Goal: Transaction & Acquisition: Purchase product/service

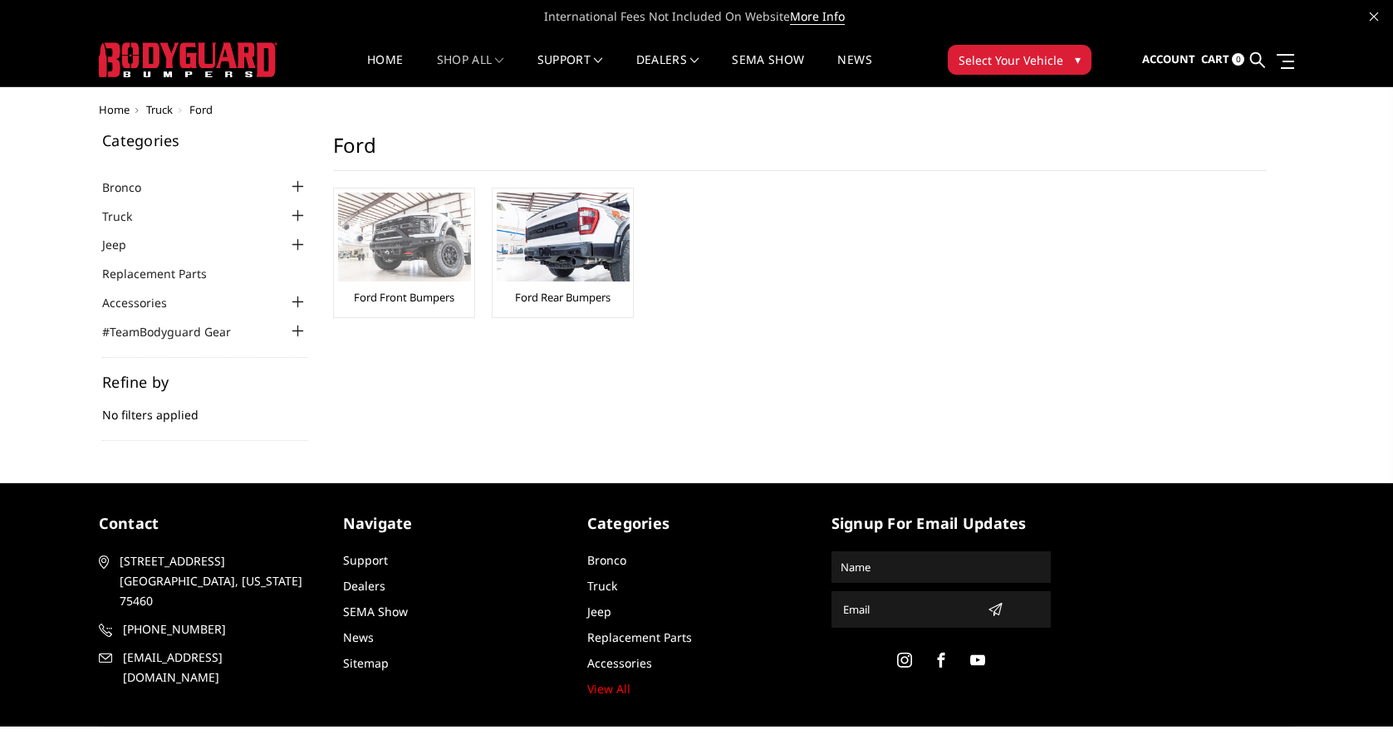
click at [422, 247] on img at bounding box center [404, 237] width 133 height 89
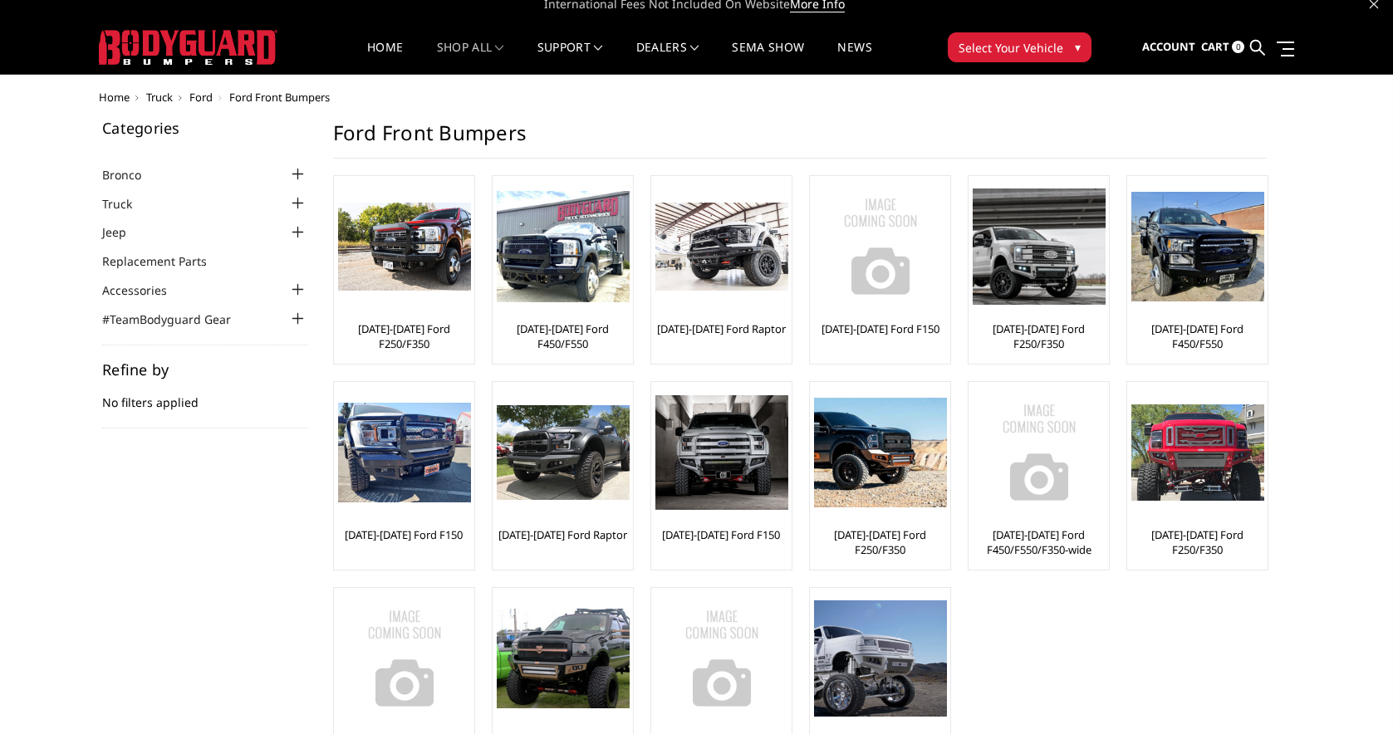
scroll to position [12, 0]
click at [428, 295] on div at bounding box center [404, 246] width 133 height 133
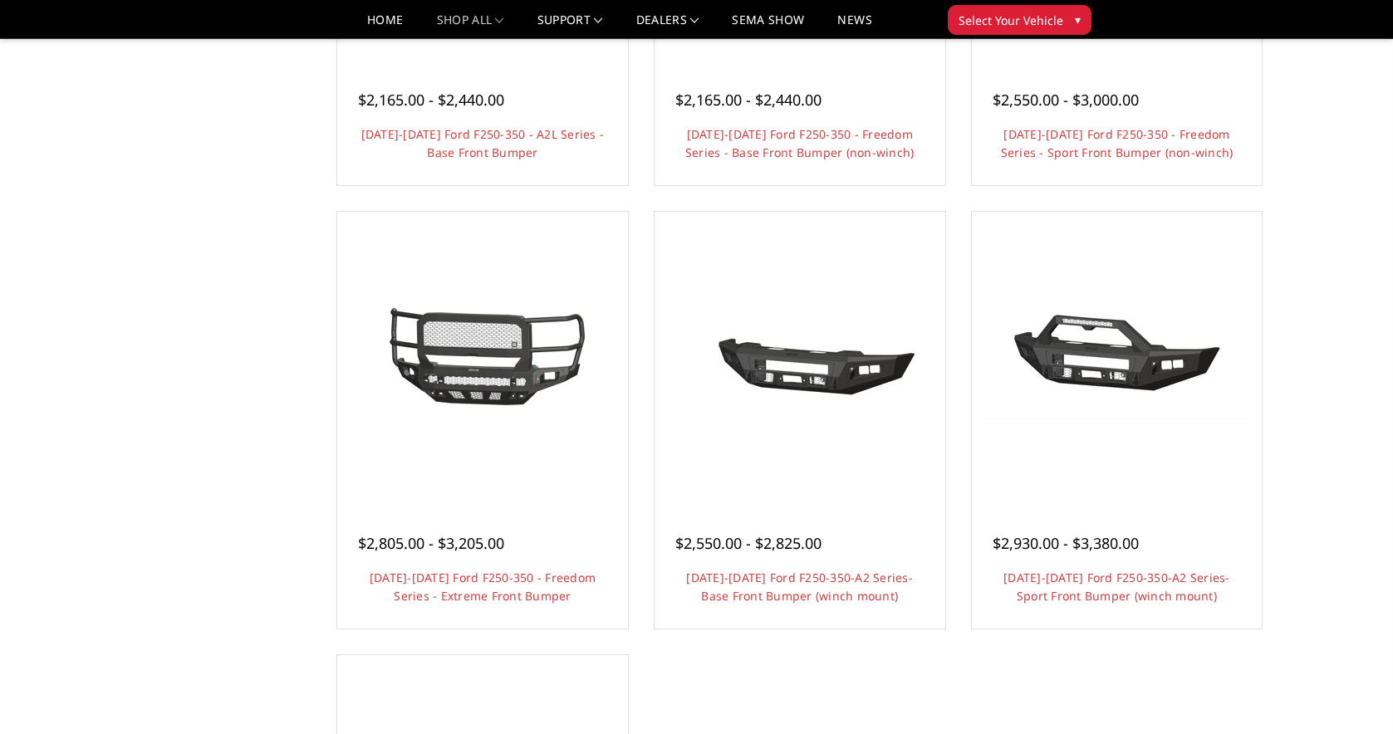
scroll to position [878, 0]
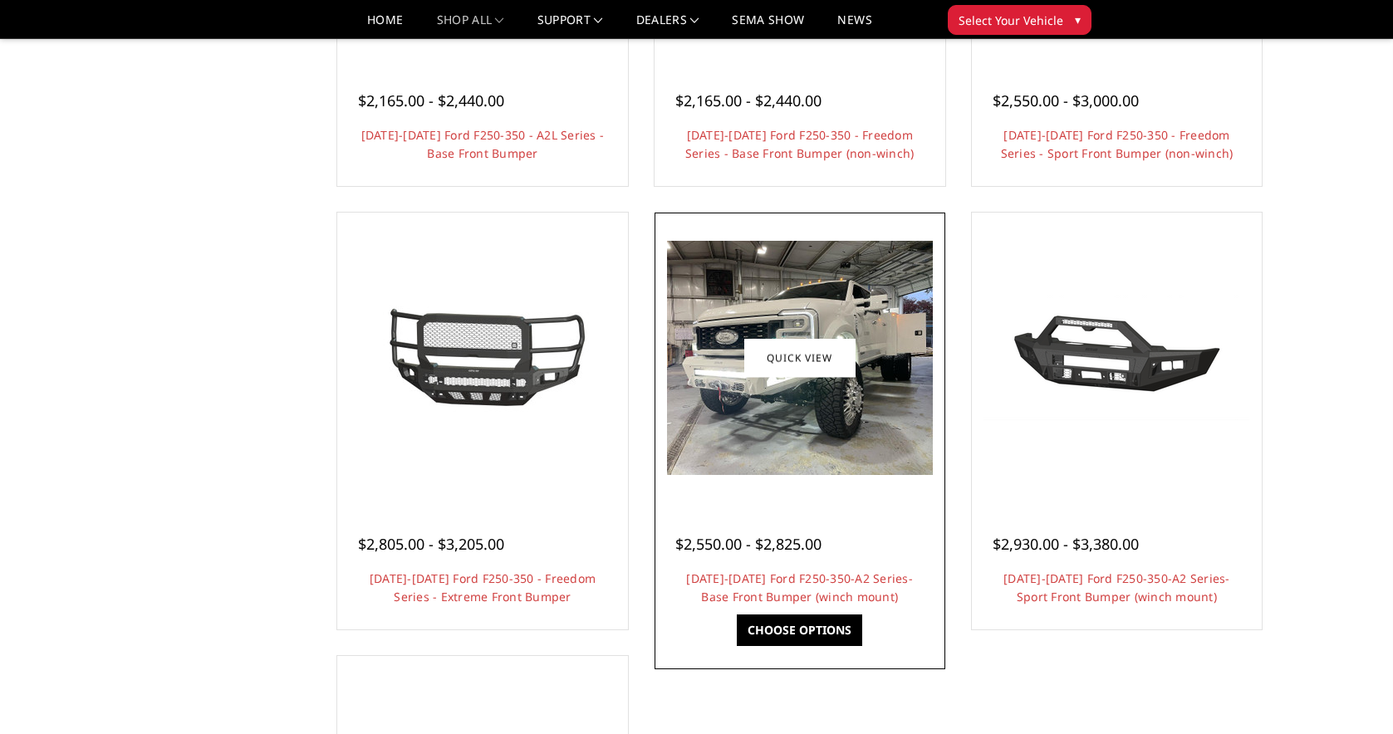
click at [878, 468] on img at bounding box center [800, 358] width 266 height 234
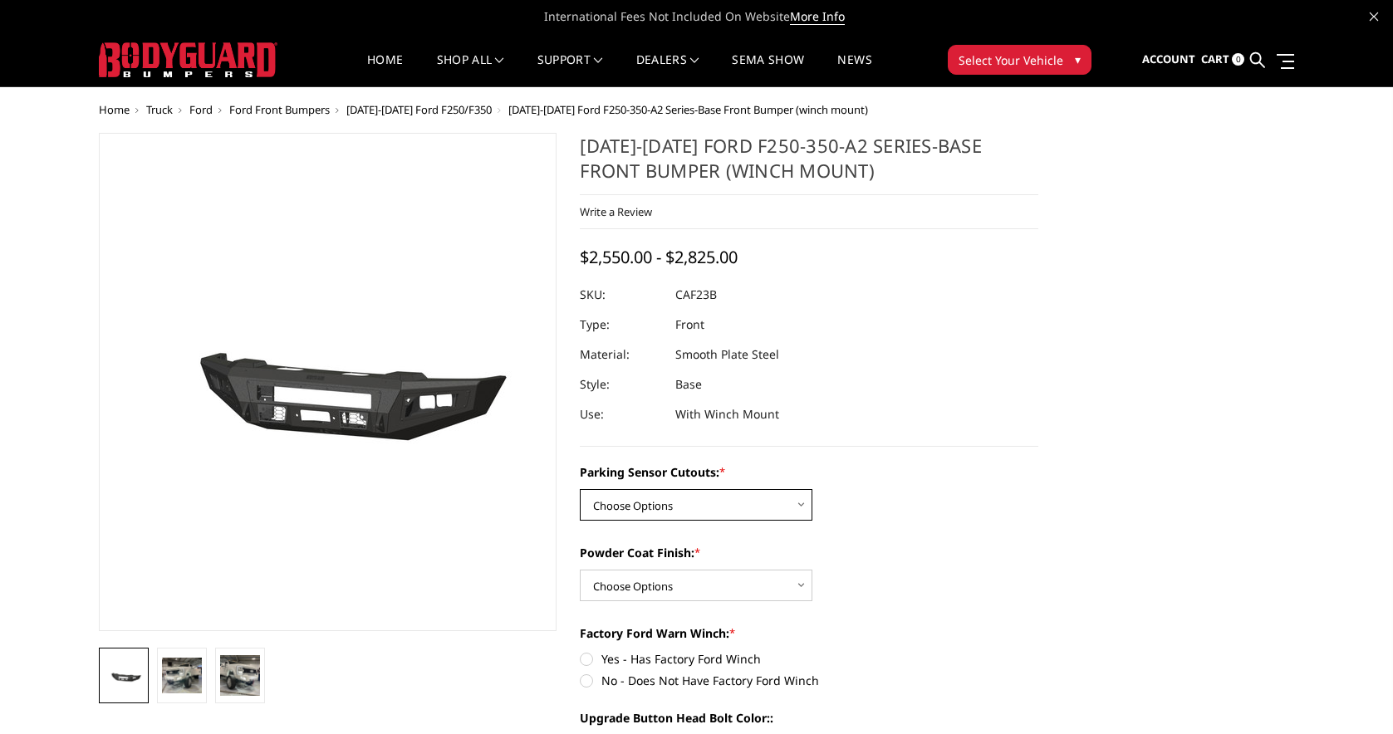
select select "2399"
select select "2401"
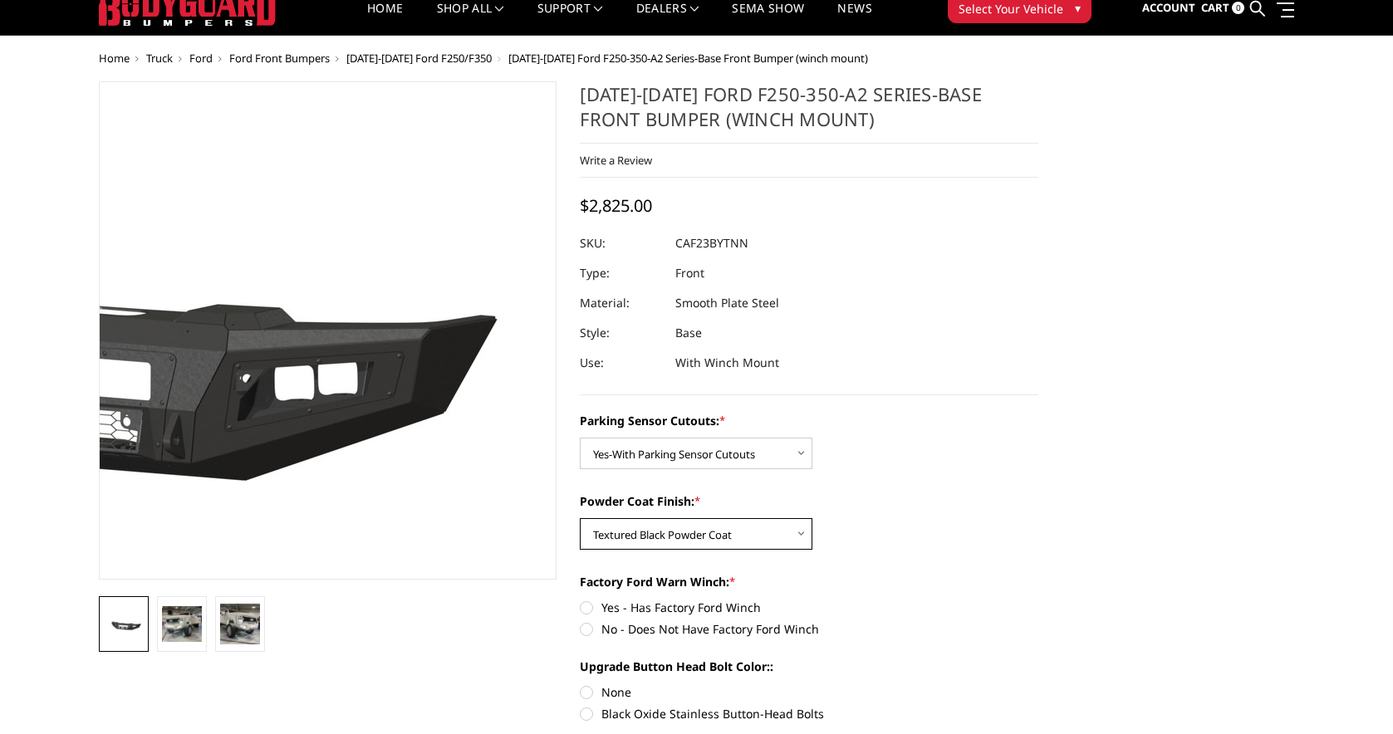
scroll to position [52, 0]
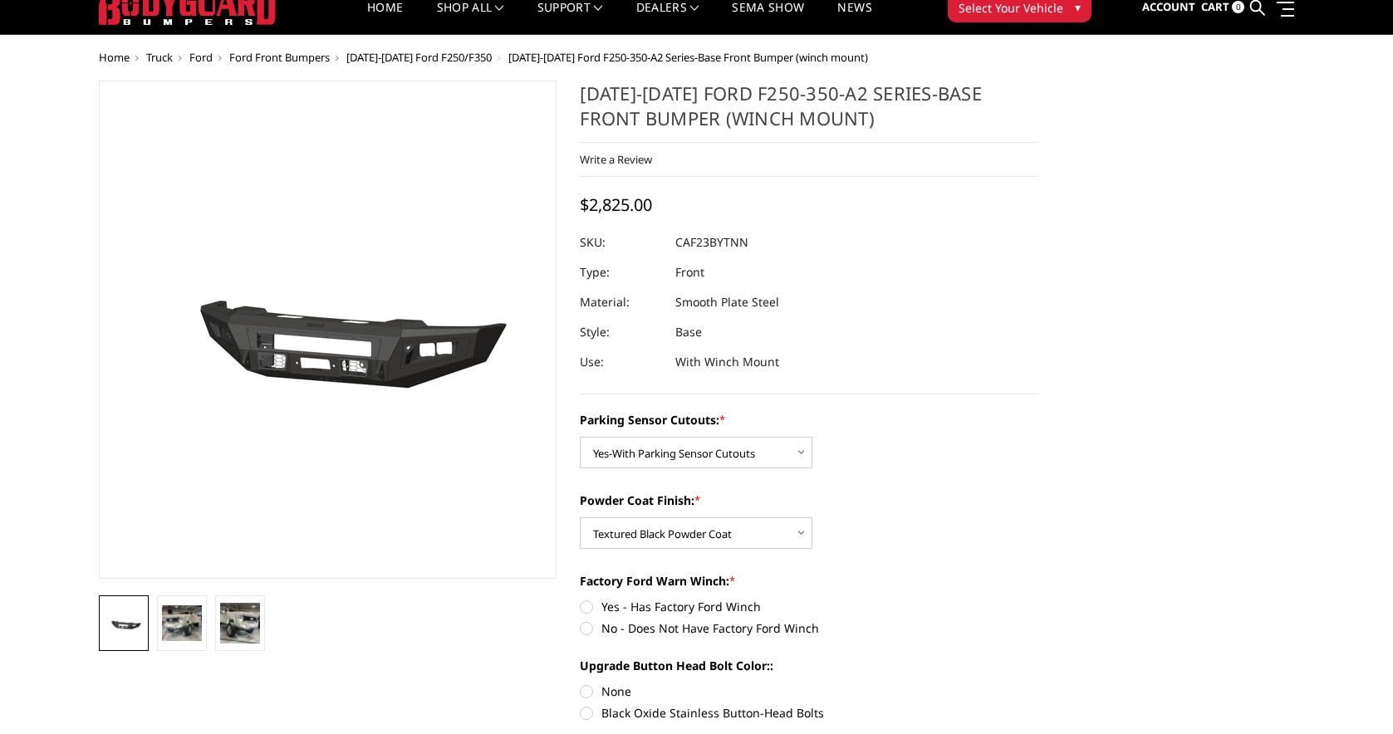
click at [588, 629] on label "No - Does Not Have Factory Ford Winch" at bounding box center [809, 628] width 458 height 17
click at [1038, 599] on input "No - Does Not Have Factory Ford Winch" at bounding box center [1038, 598] width 1 height 1
radio input "true"
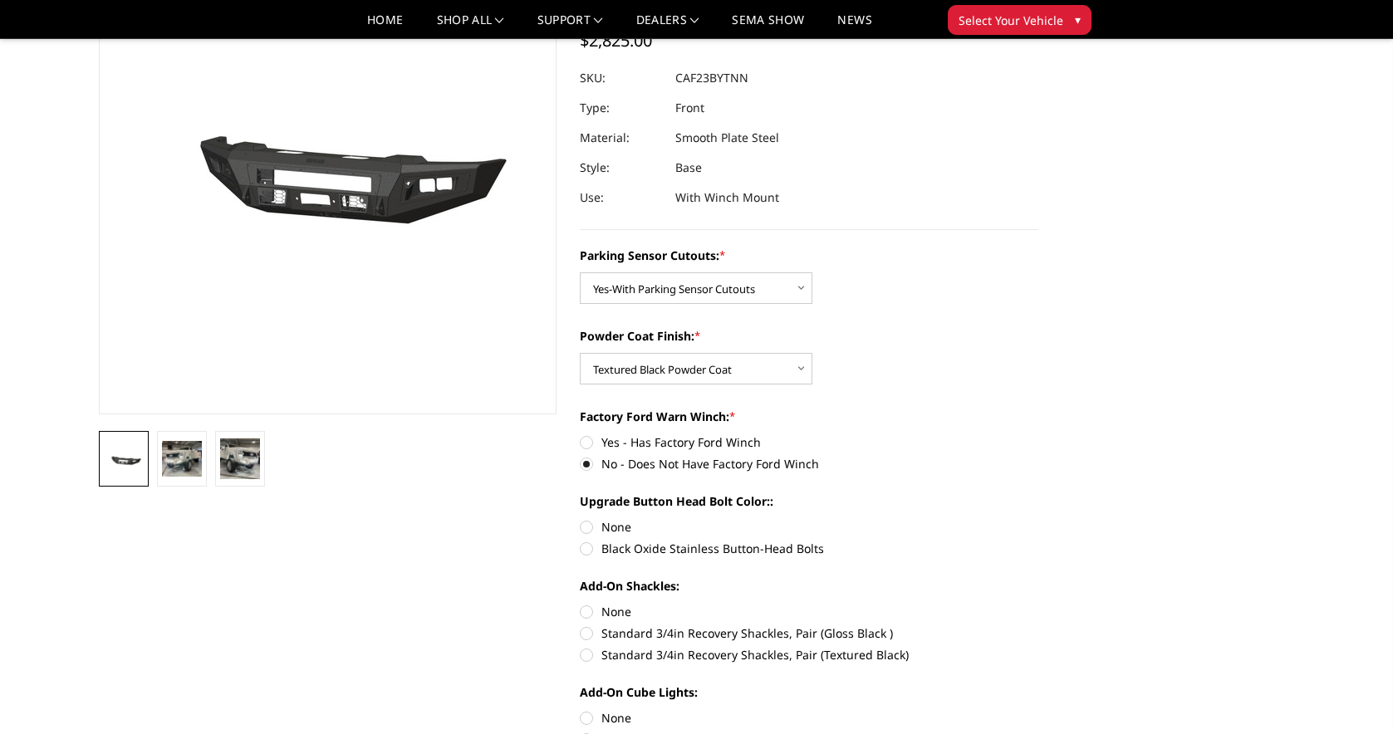
scroll to position [181, 0]
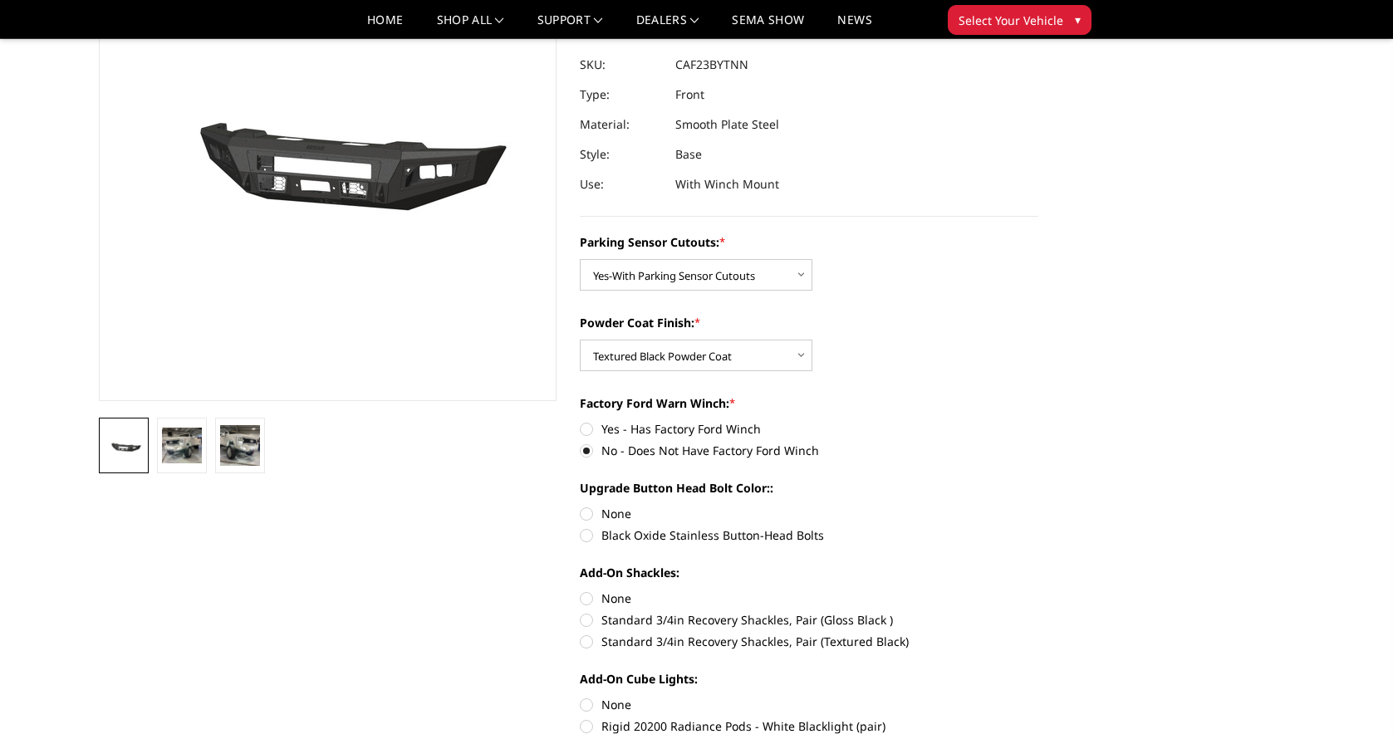
click at [586, 600] on label "None" at bounding box center [809, 598] width 458 height 17
click at [580, 590] on input "None" at bounding box center [580, 590] width 1 height 1
radio input "true"
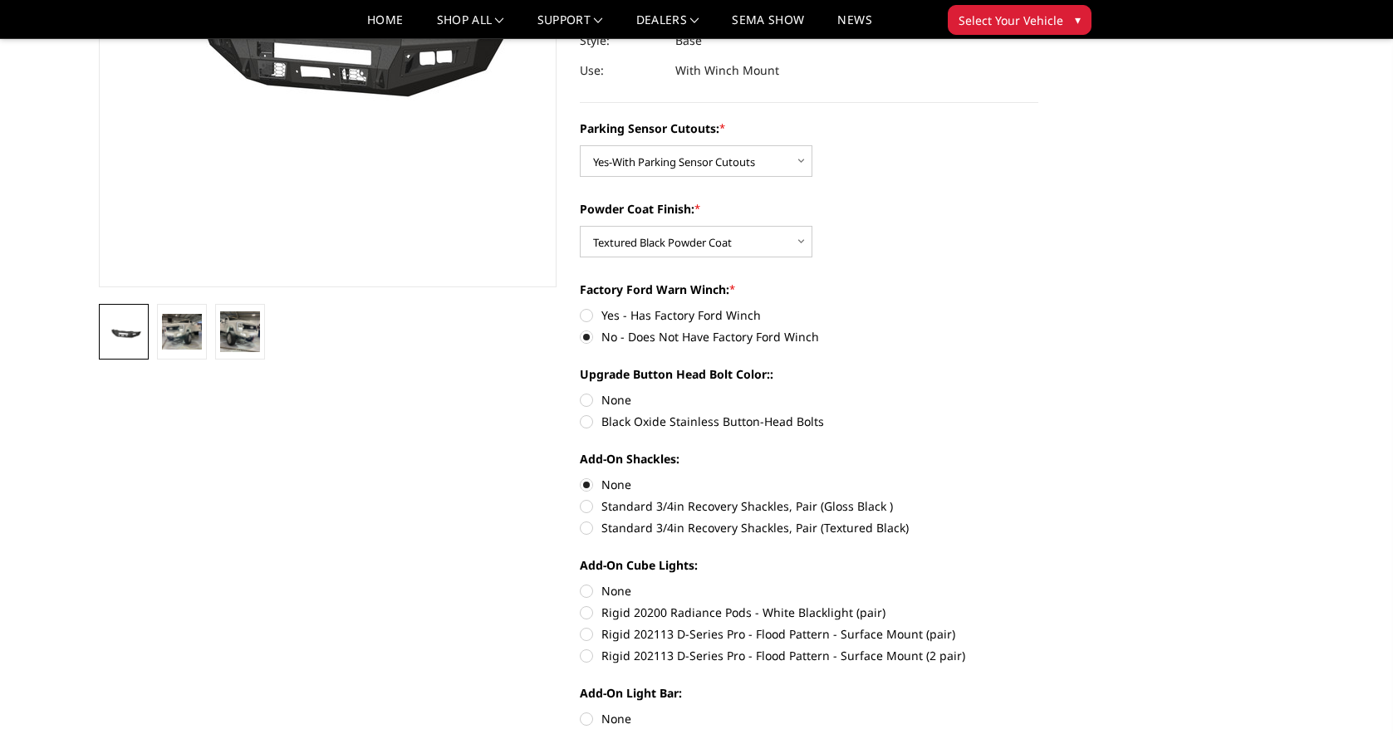
scroll to position [296, 0]
click at [585, 658] on label "Rigid 202113 D-Series Pro - Flood Pattern - Surface Mount (2 pair)" at bounding box center [809, 654] width 458 height 17
click at [1038, 625] on input "Rigid 202113 D-Series Pro - Flood Pattern - Surface Mount (2 pair)" at bounding box center [1038, 624] width 1 height 1
radio input "true"
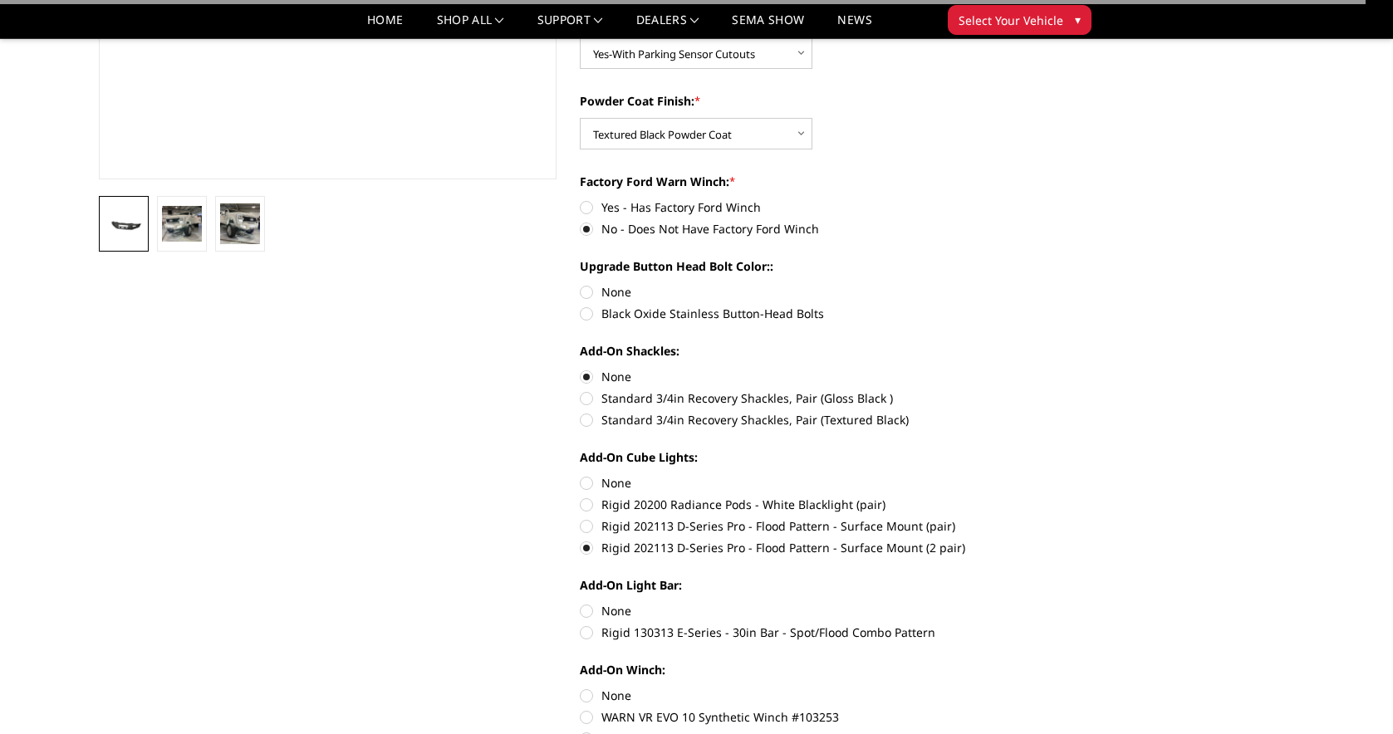
scroll to position [406, 0]
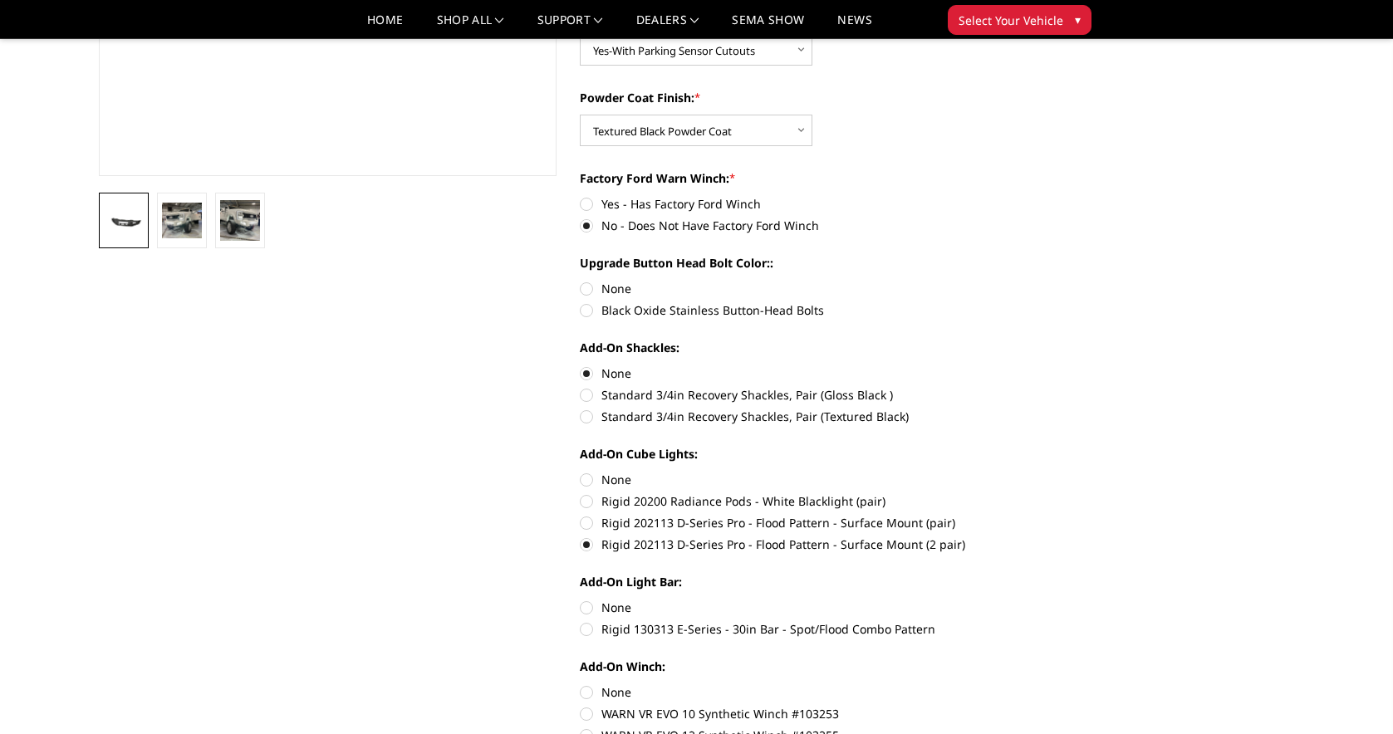
click at [590, 631] on label "Rigid 130313 E-Series - 30in Bar - Spot/Flood Combo Pattern" at bounding box center [809, 628] width 458 height 17
click at [1038, 600] on input "Rigid 130313 E-Series - 30in Bar - Spot/Flood Combo Pattern" at bounding box center [1038, 599] width 1 height 1
radio input "true"
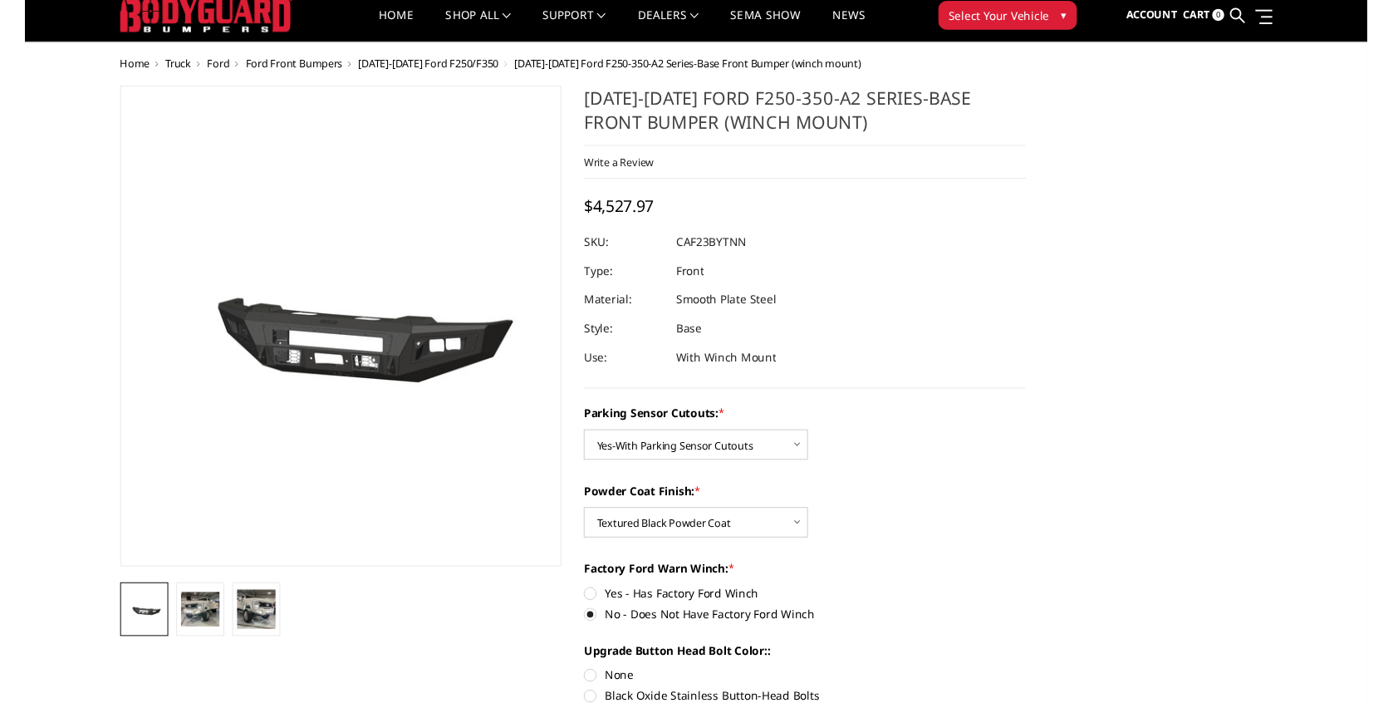
scroll to position [44, 0]
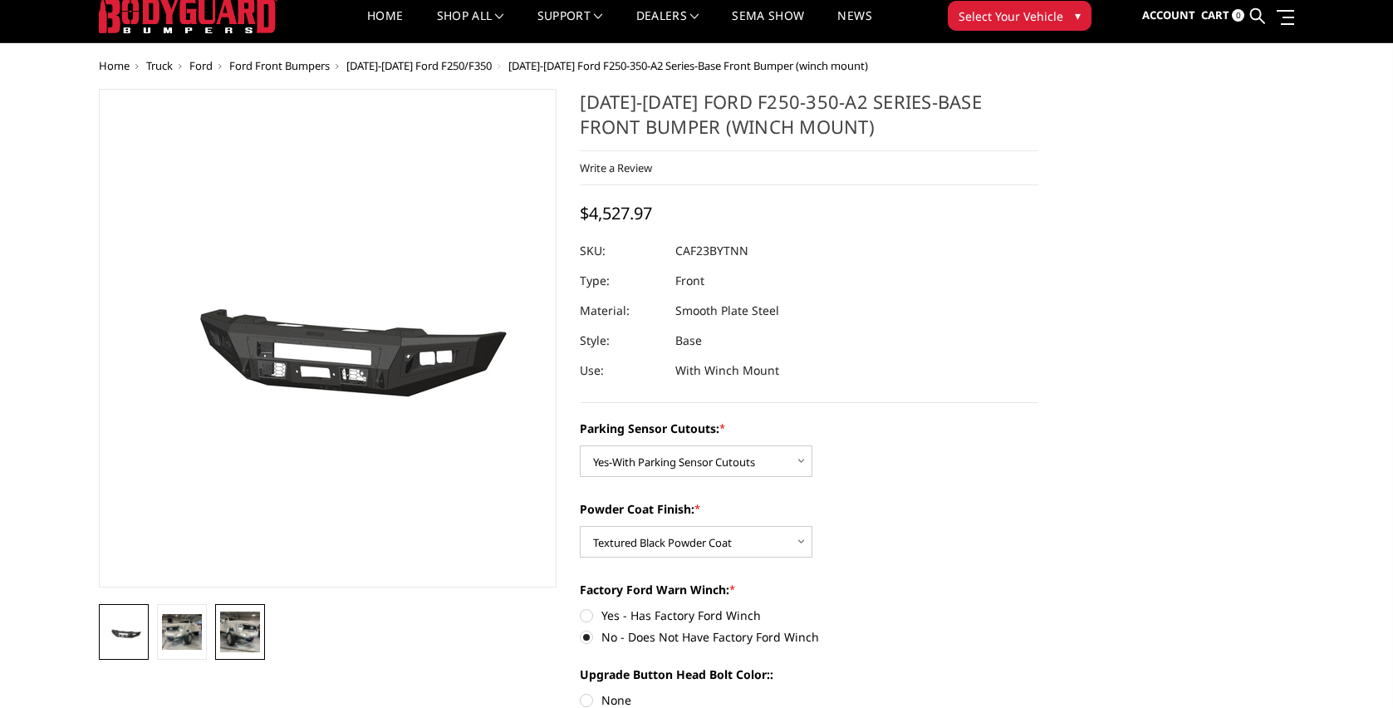
click at [252, 633] on img at bounding box center [240, 631] width 40 height 40
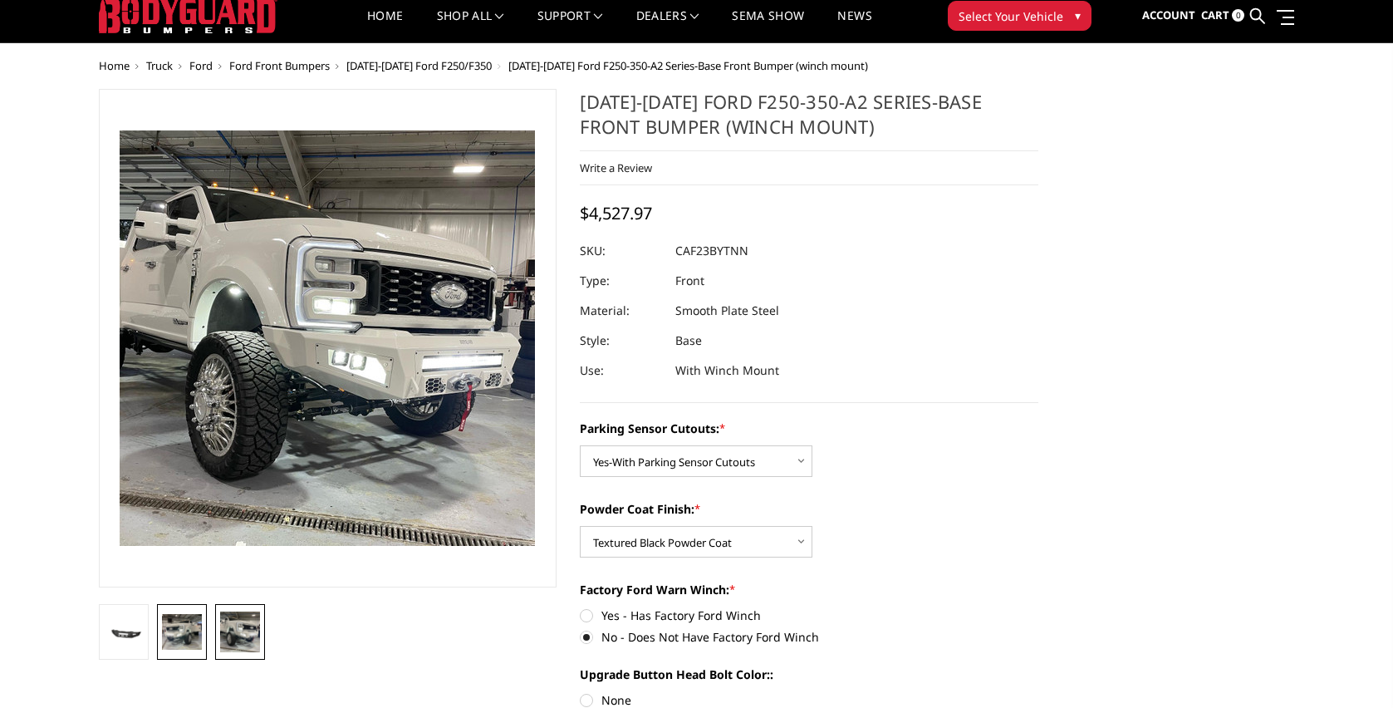
click at [193, 636] on img at bounding box center [182, 631] width 40 height 35
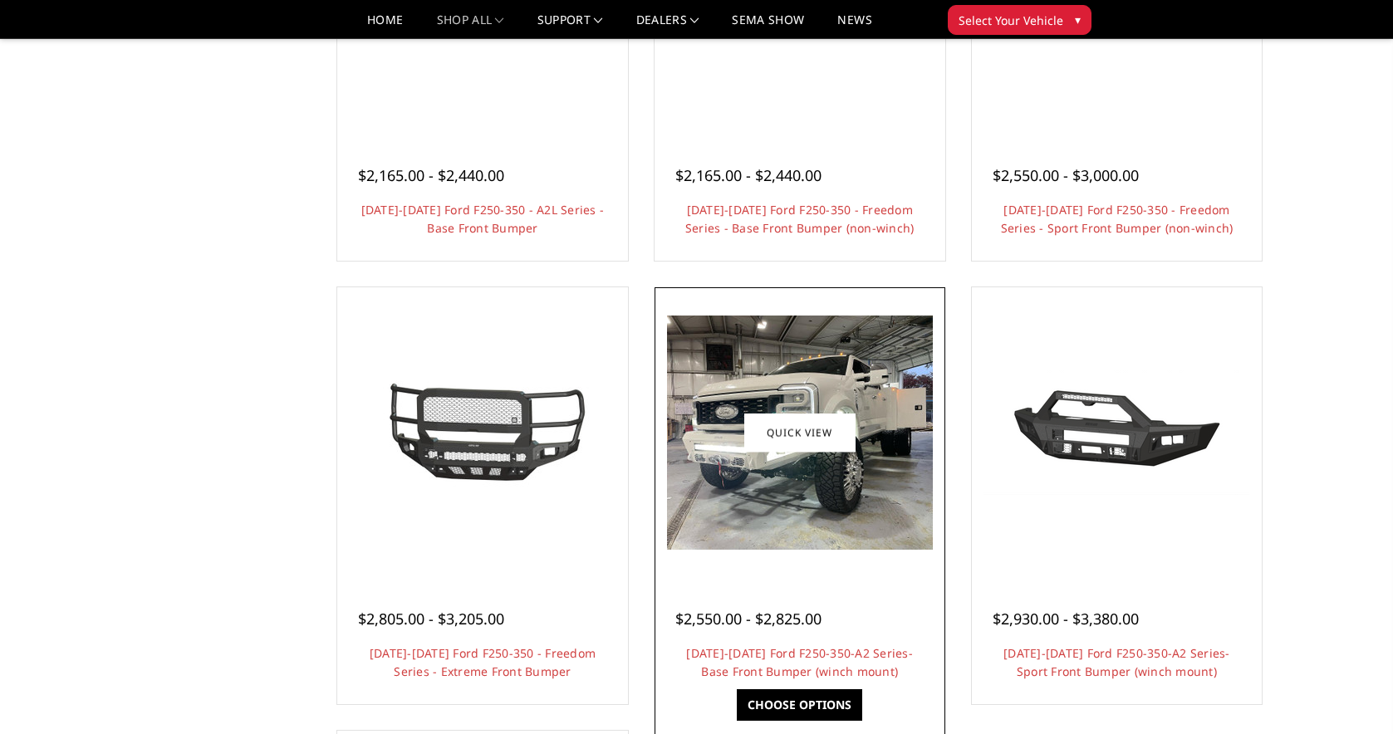
scroll to position [802, 0]
click at [741, 521] on img at bounding box center [800, 433] width 266 height 234
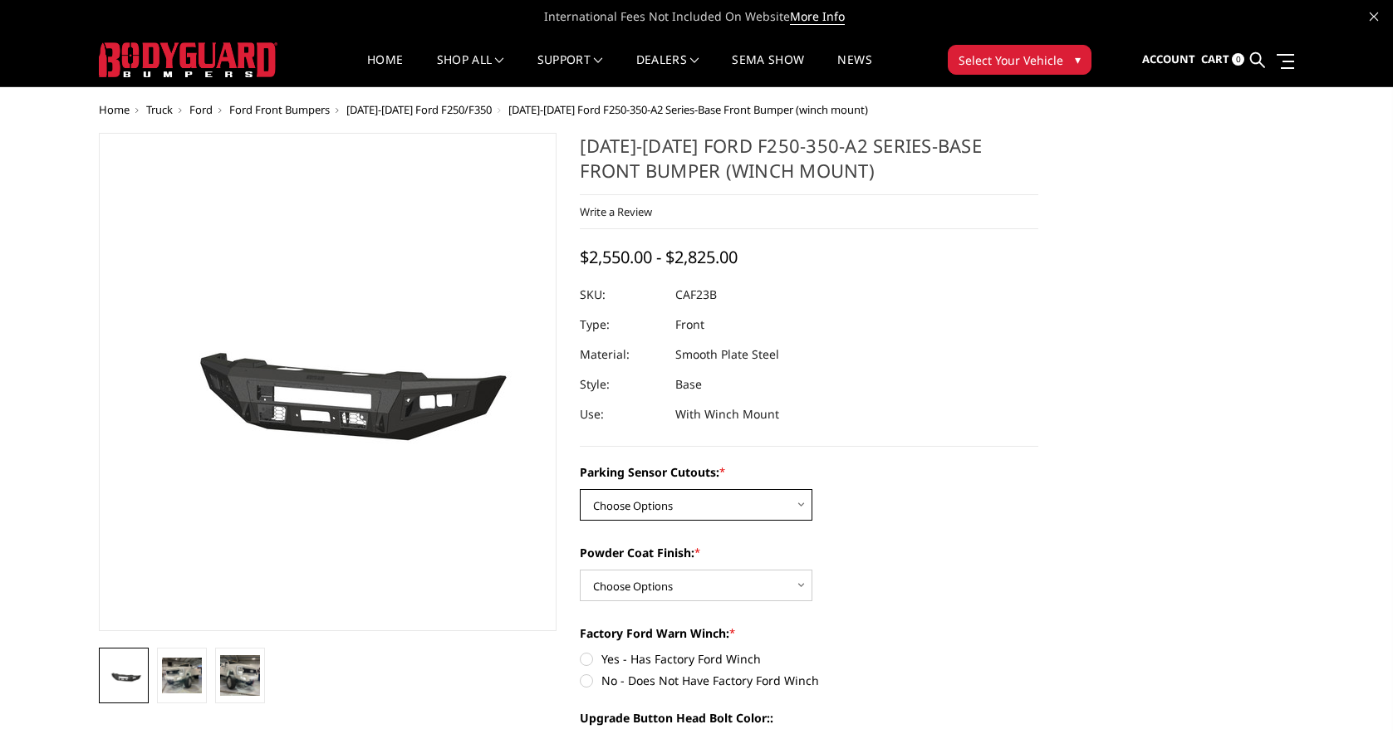
select select "2399"
select select "2401"
click at [587, 681] on label "No - Does Not Have Factory Ford Winch" at bounding box center [809, 680] width 458 height 17
click at [1038, 651] on input "No - Does Not Have Factory Ford Winch" at bounding box center [1038, 650] width 1 height 1
radio input "true"
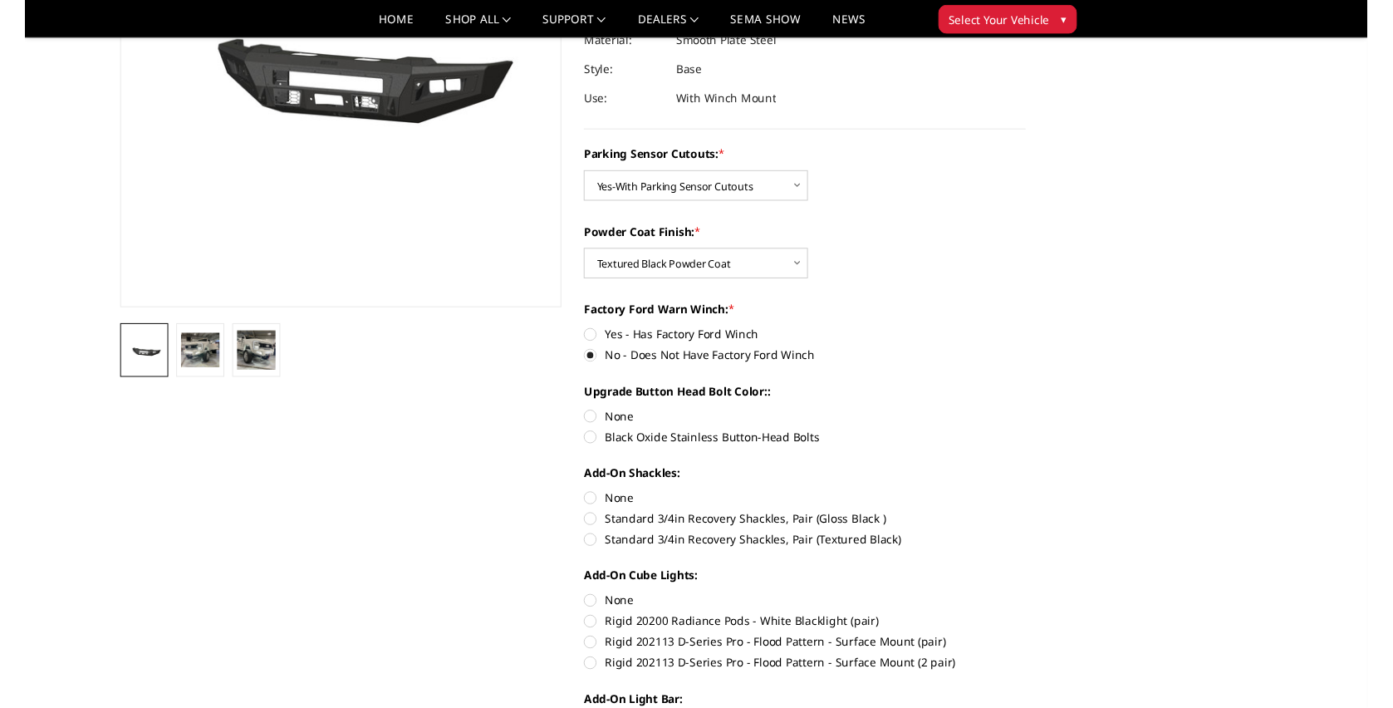
scroll to position [321, 0]
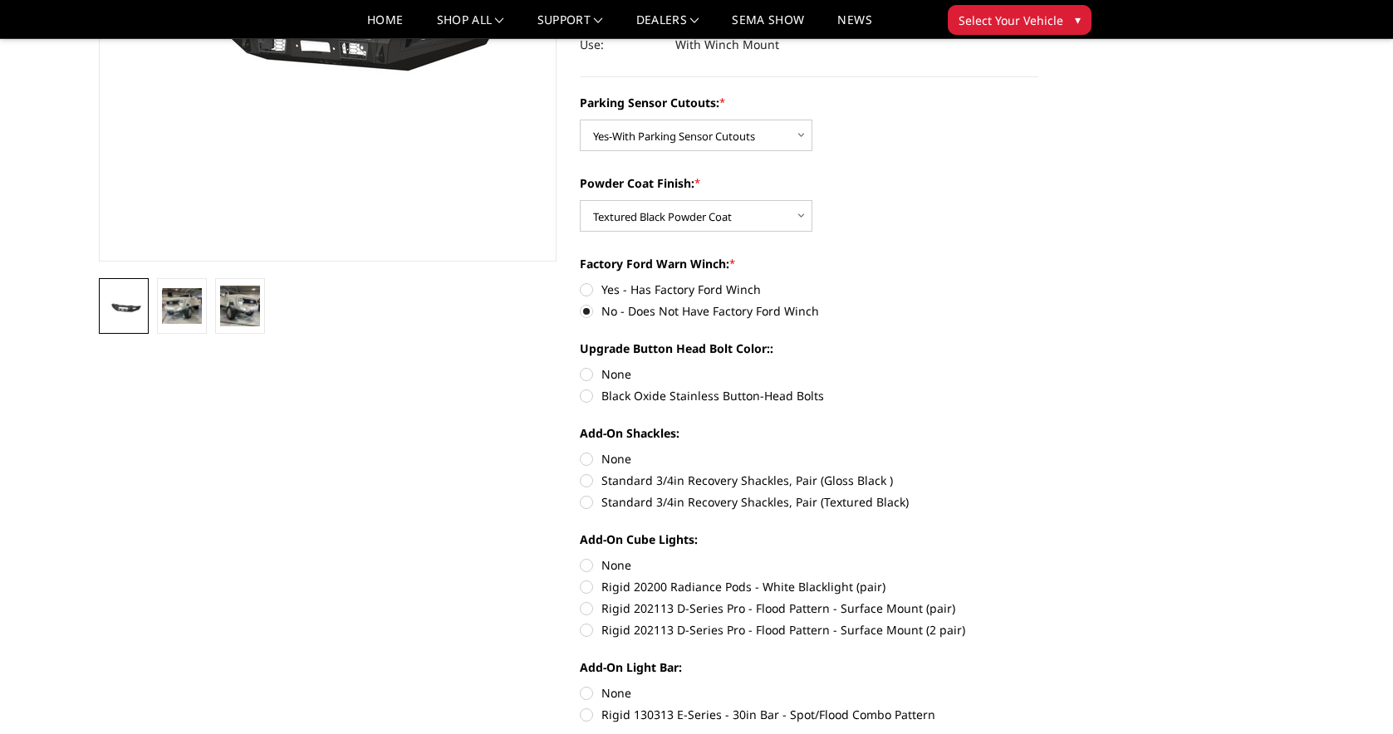
click at [590, 397] on label "Black Oxide Stainless Button-Head Bolts" at bounding box center [809, 395] width 458 height 17
click at [1038, 366] on input "Black Oxide Stainless Button-Head Bolts" at bounding box center [1038, 365] width 1 height 1
radio input "true"
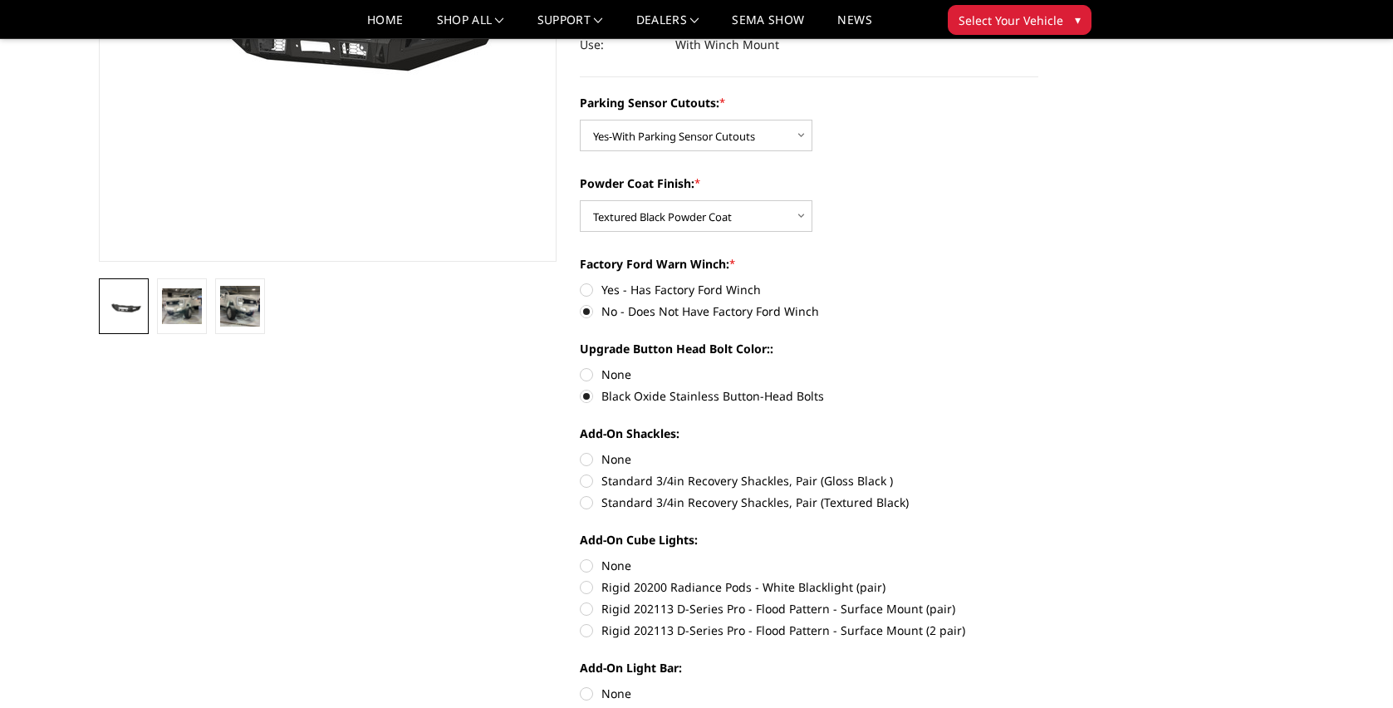
click at [587, 457] on label "None" at bounding box center [809, 458] width 458 height 17
click at [580, 451] on input "None" at bounding box center [580, 450] width 1 height 1
radio input "true"
click at [583, 629] on label "Rigid 202113 D-Series Pro - Flood Pattern - Surface Mount (2 pair)" at bounding box center [809, 629] width 458 height 17
click at [1038, 600] on input "Rigid 202113 D-Series Pro - Flood Pattern - Surface Mount (2 pair)" at bounding box center [1038, 600] width 1 height 1
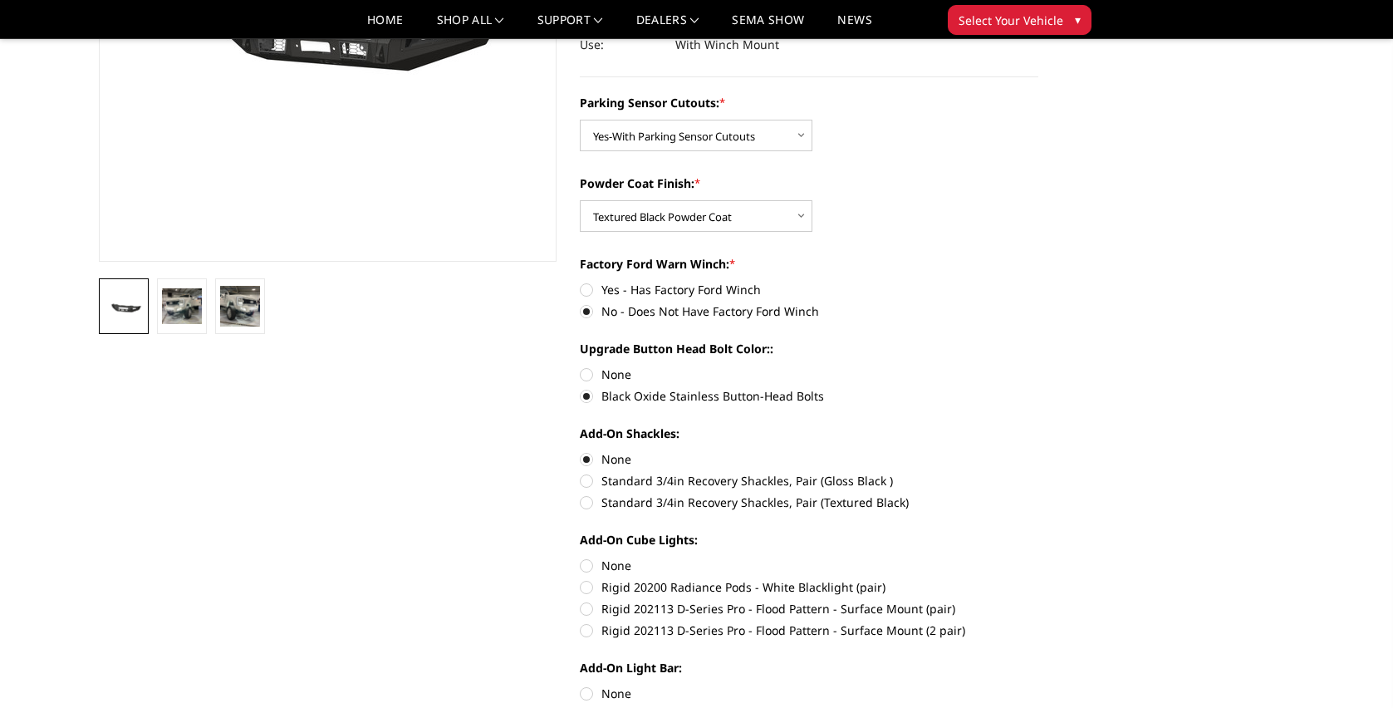
radio input "true"
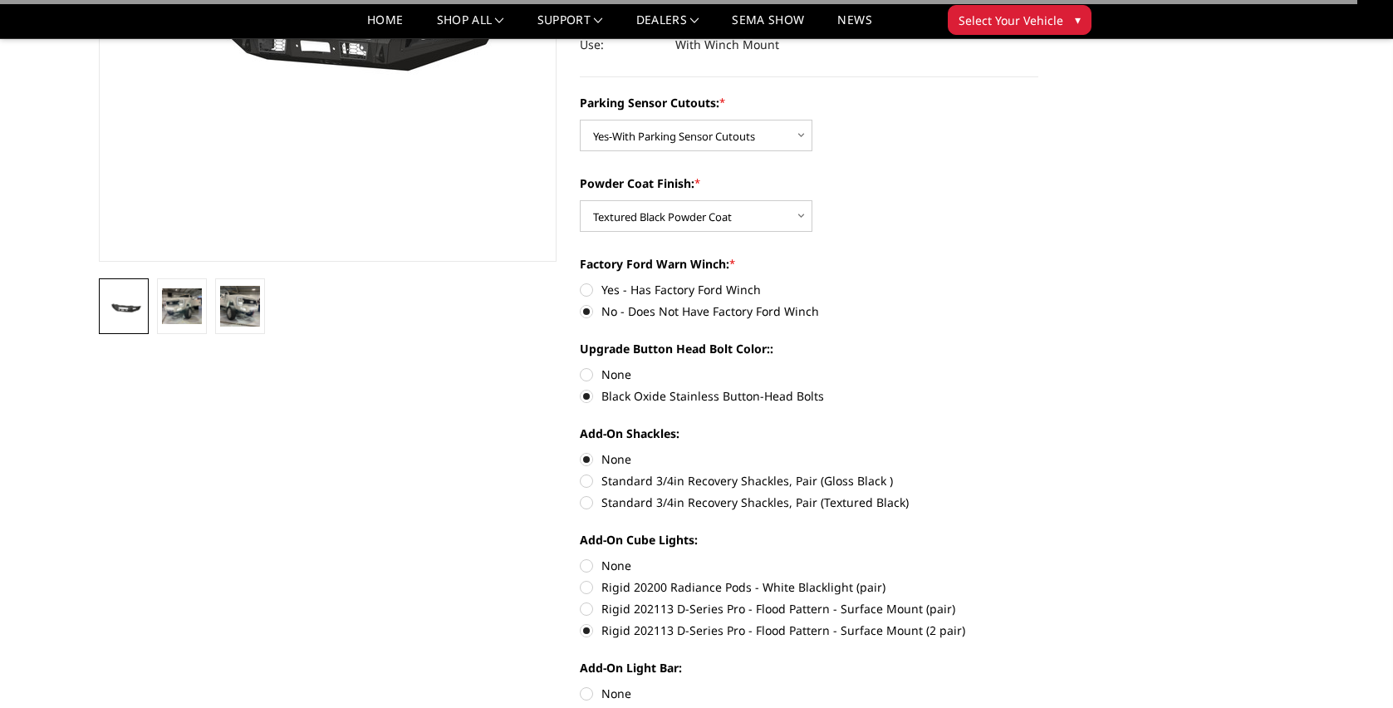
scroll to position [422, 0]
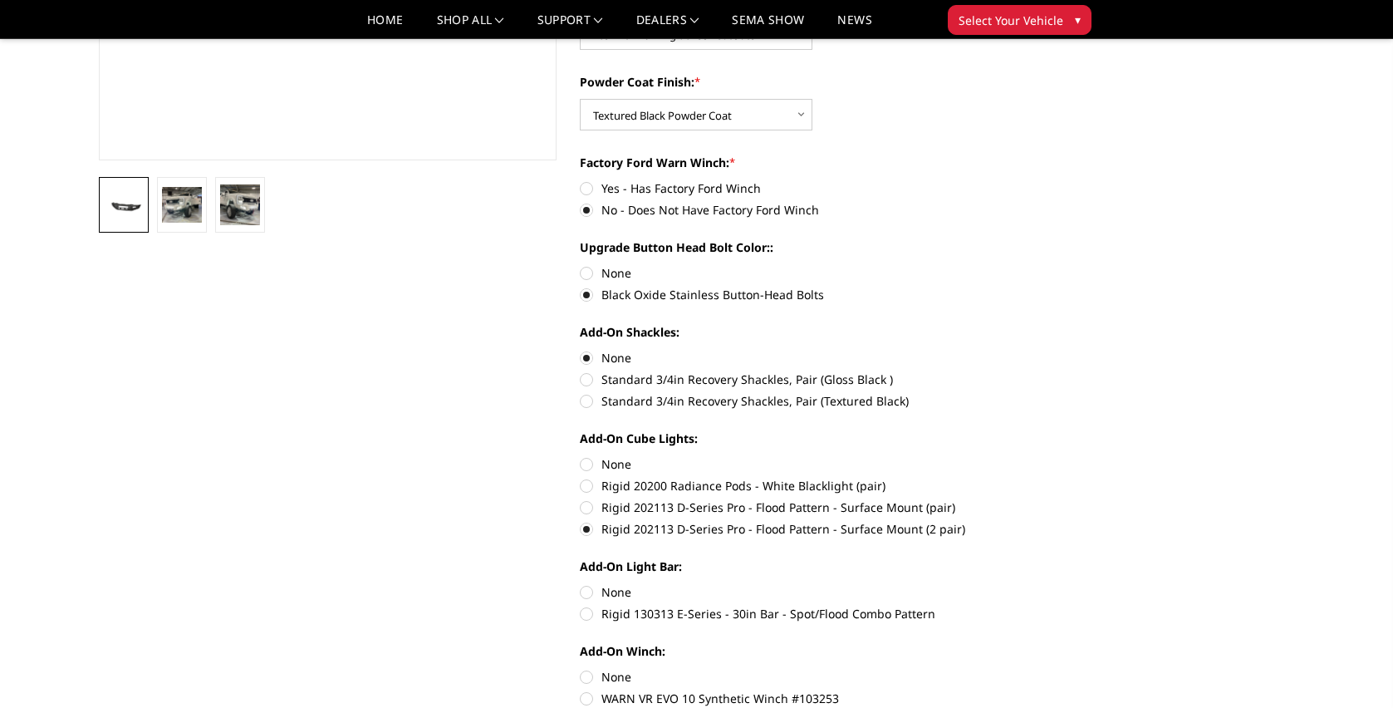
click at [590, 610] on label "Rigid 130313 E-Series - 30in Bar - Spot/Flood Combo Pattern" at bounding box center [809, 613] width 458 height 17
click at [1038, 584] on input "Rigid 130313 E-Series - 30in Bar - Spot/Flood Combo Pattern" at bounding box center [1038, 583] width 1 height 1
radio input "true"
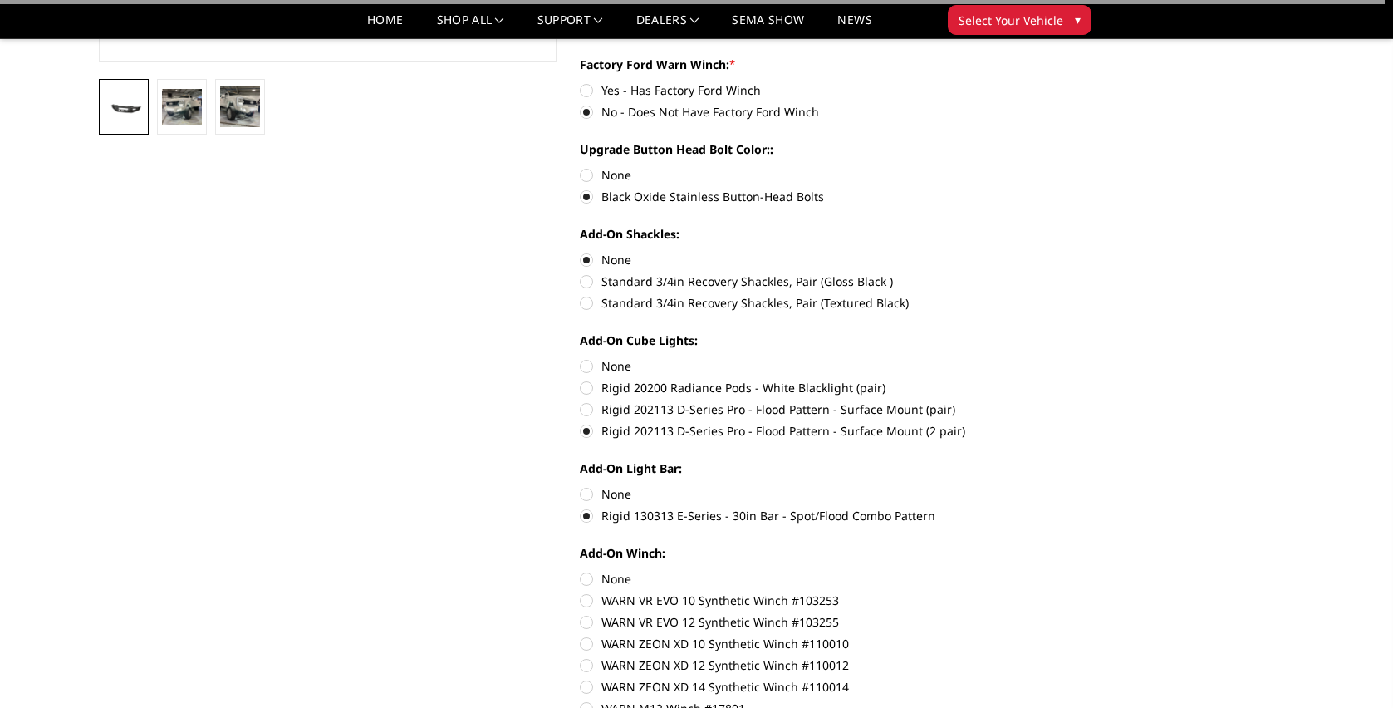
scroll to position [521, 0]
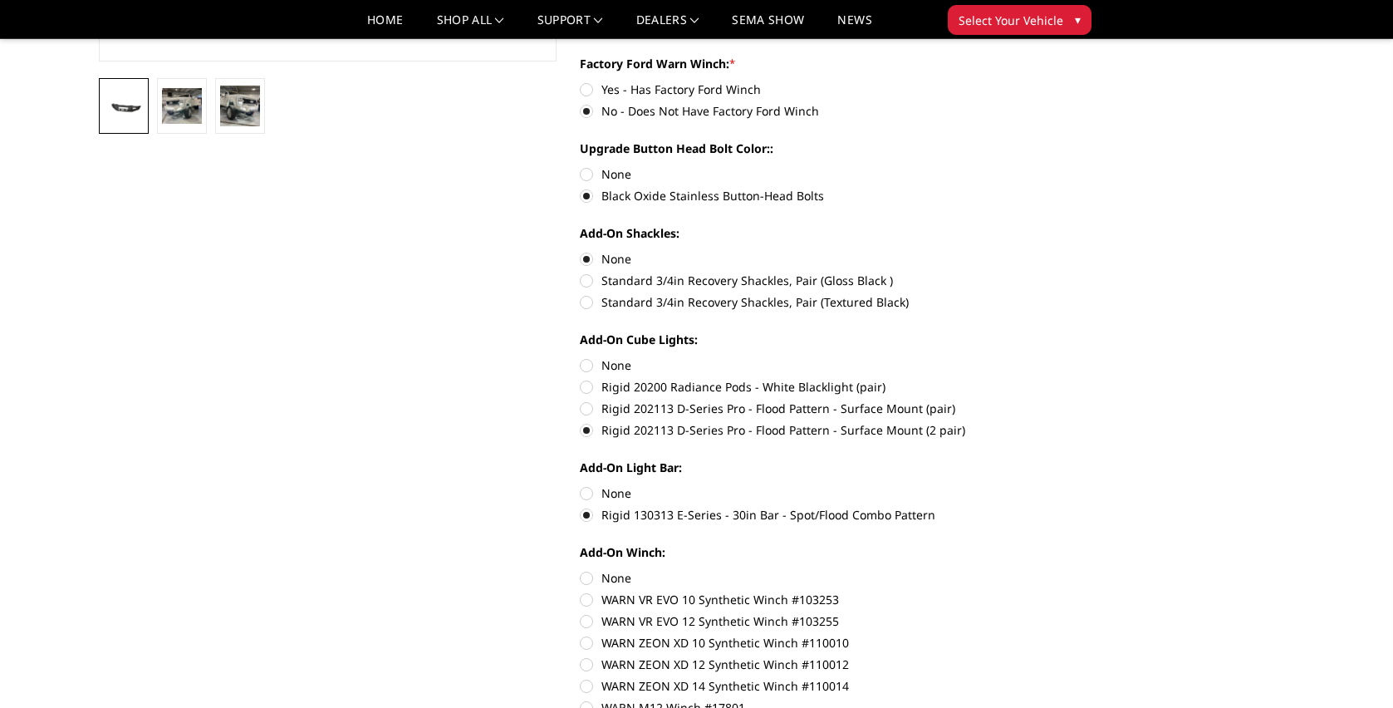
click at [590, 574] on label "None" at bounding box center [809, 577] width 458 height 17
click at [580, 570] on input "None" at bounding box center [580, 569] width 1 height 1
radio input "true"
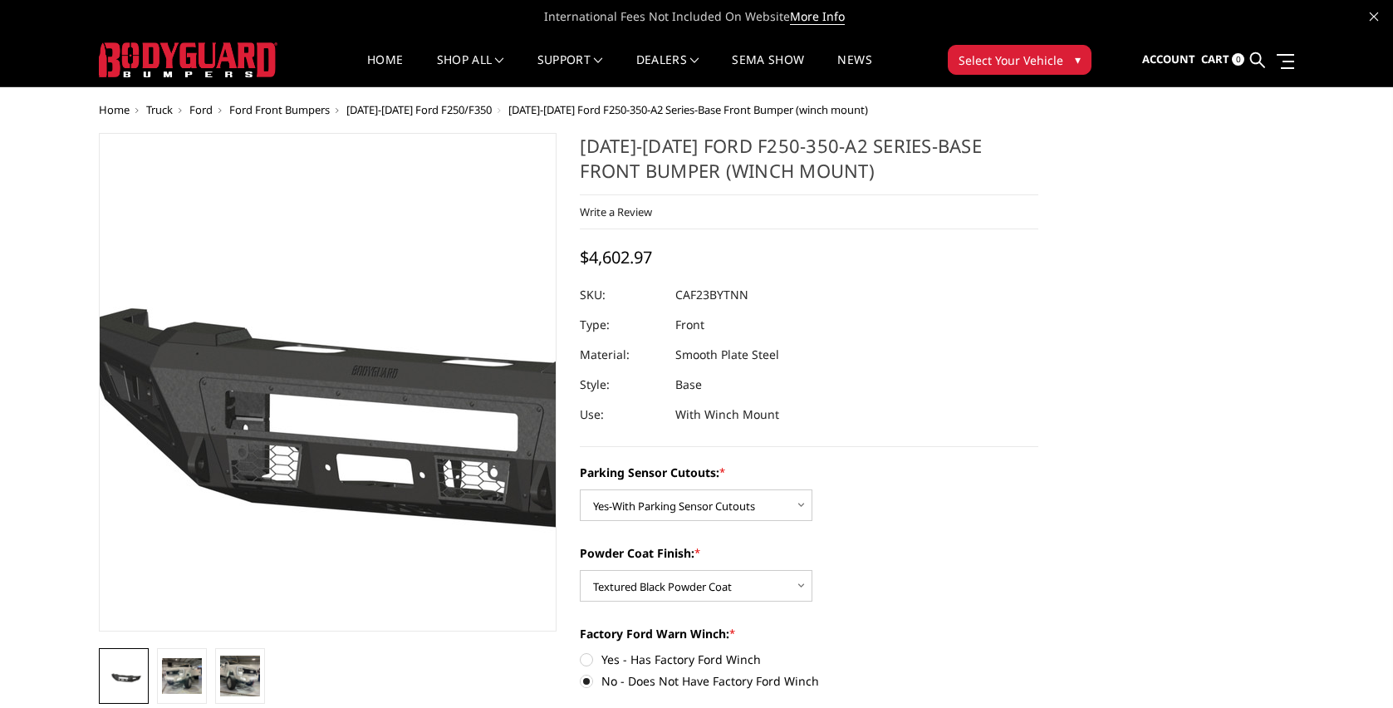
scroll to position [0, 0]
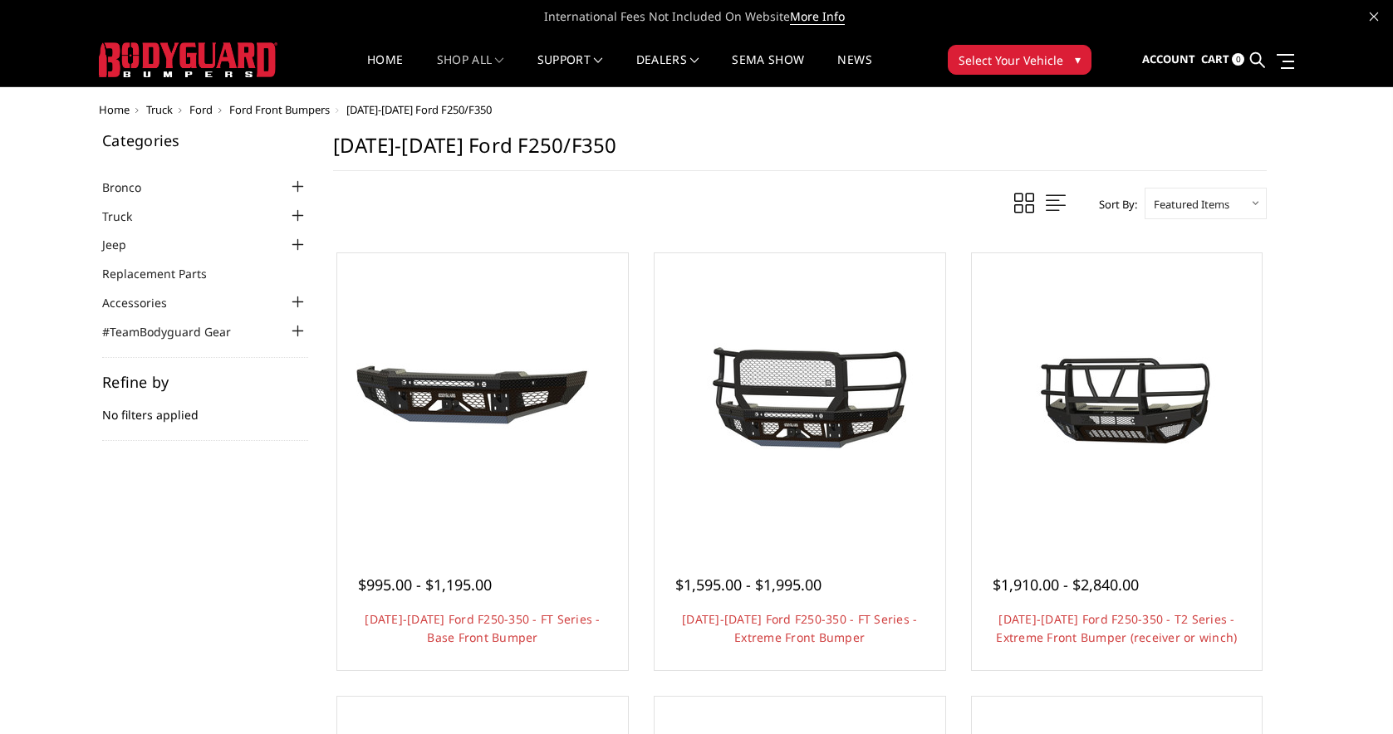
scroll to position [802, 0]
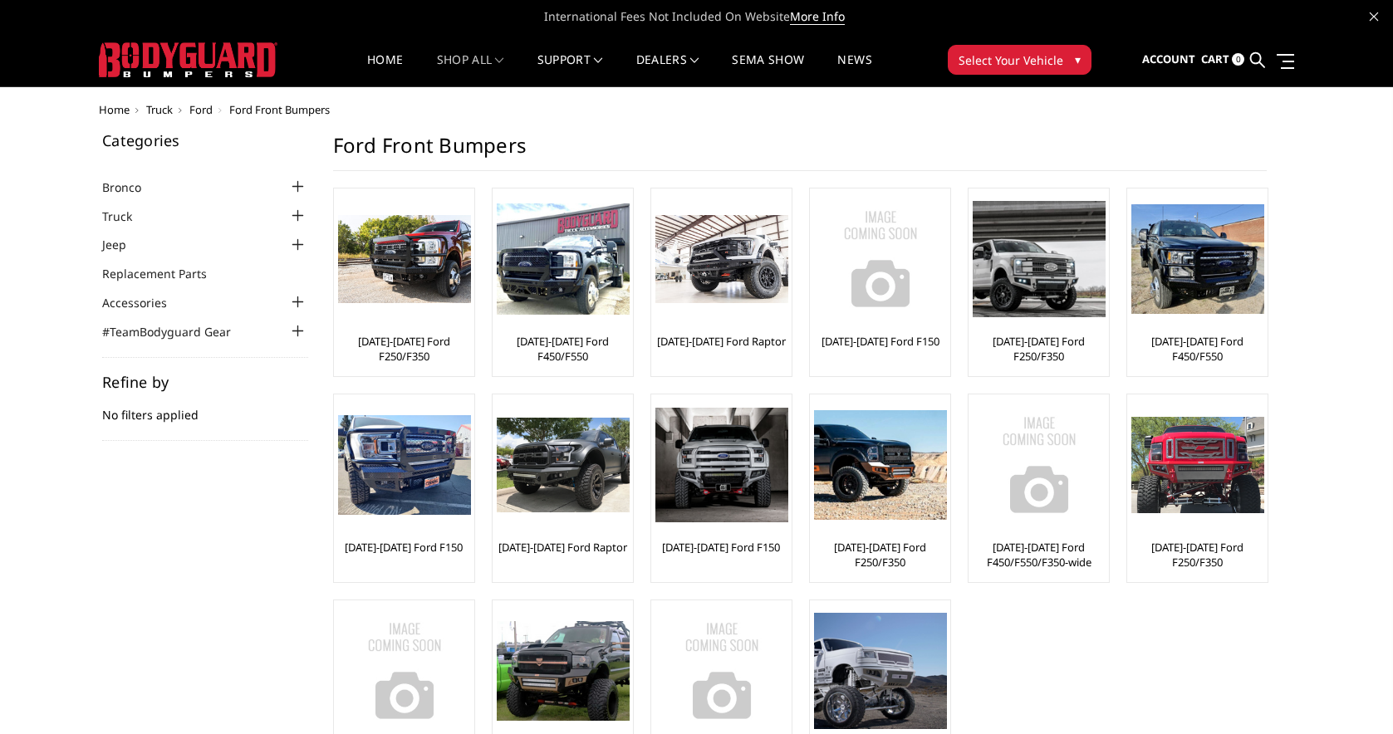
scroll to position [12, 0]
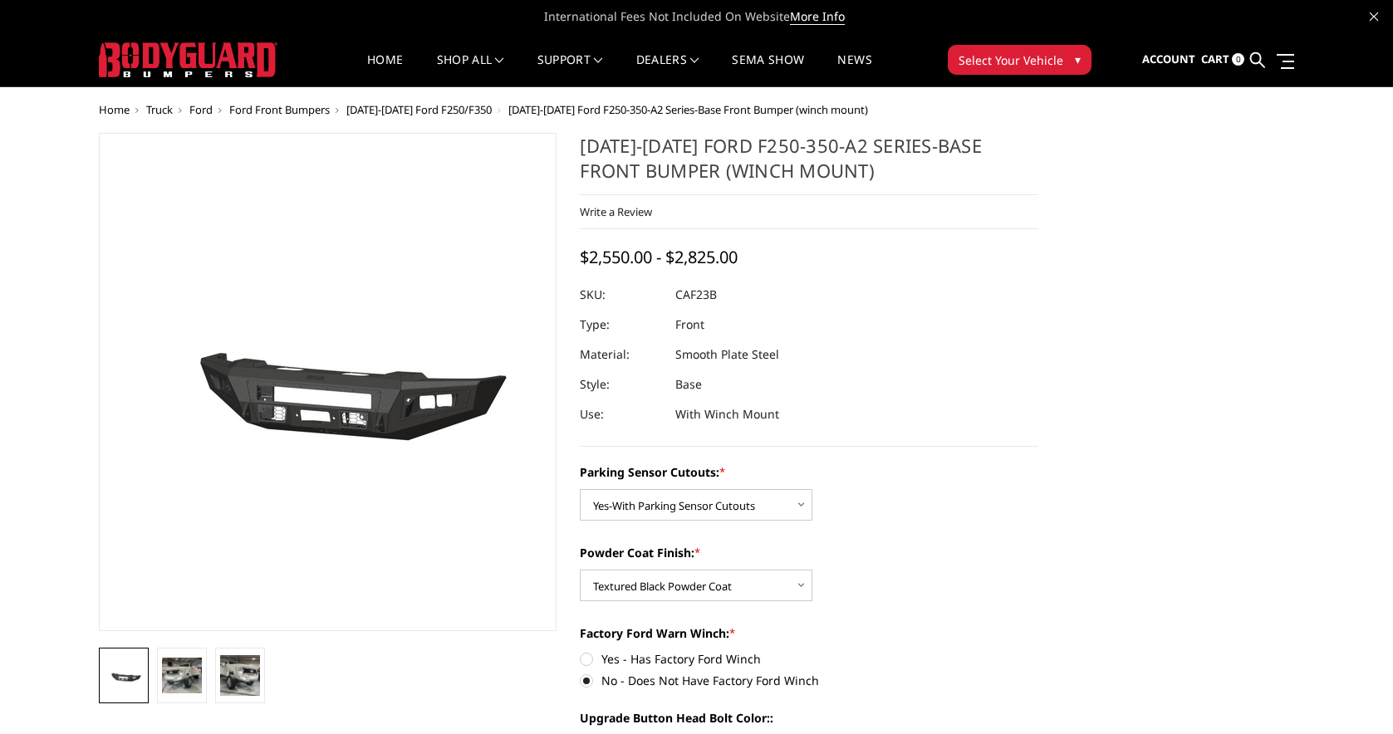
select select "2399"
select select "2401"
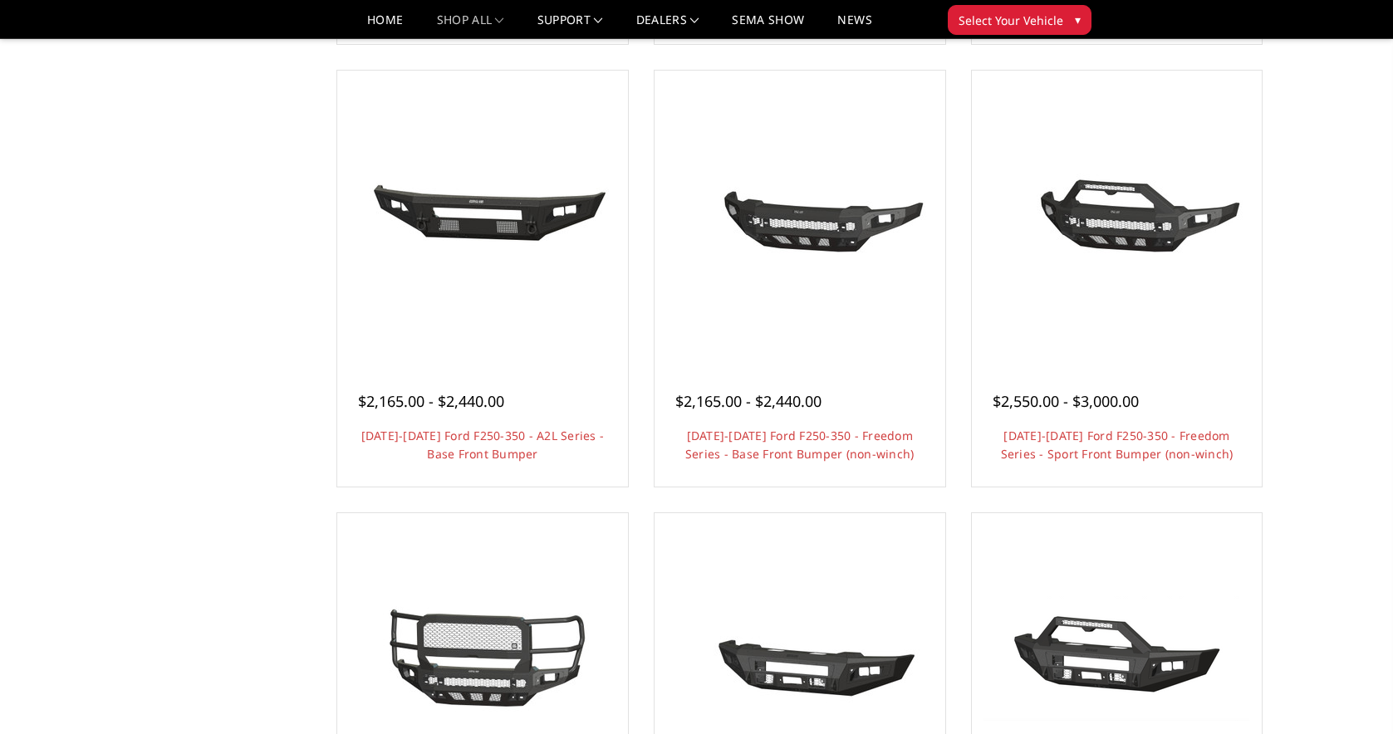
scroll to position [575, 0]
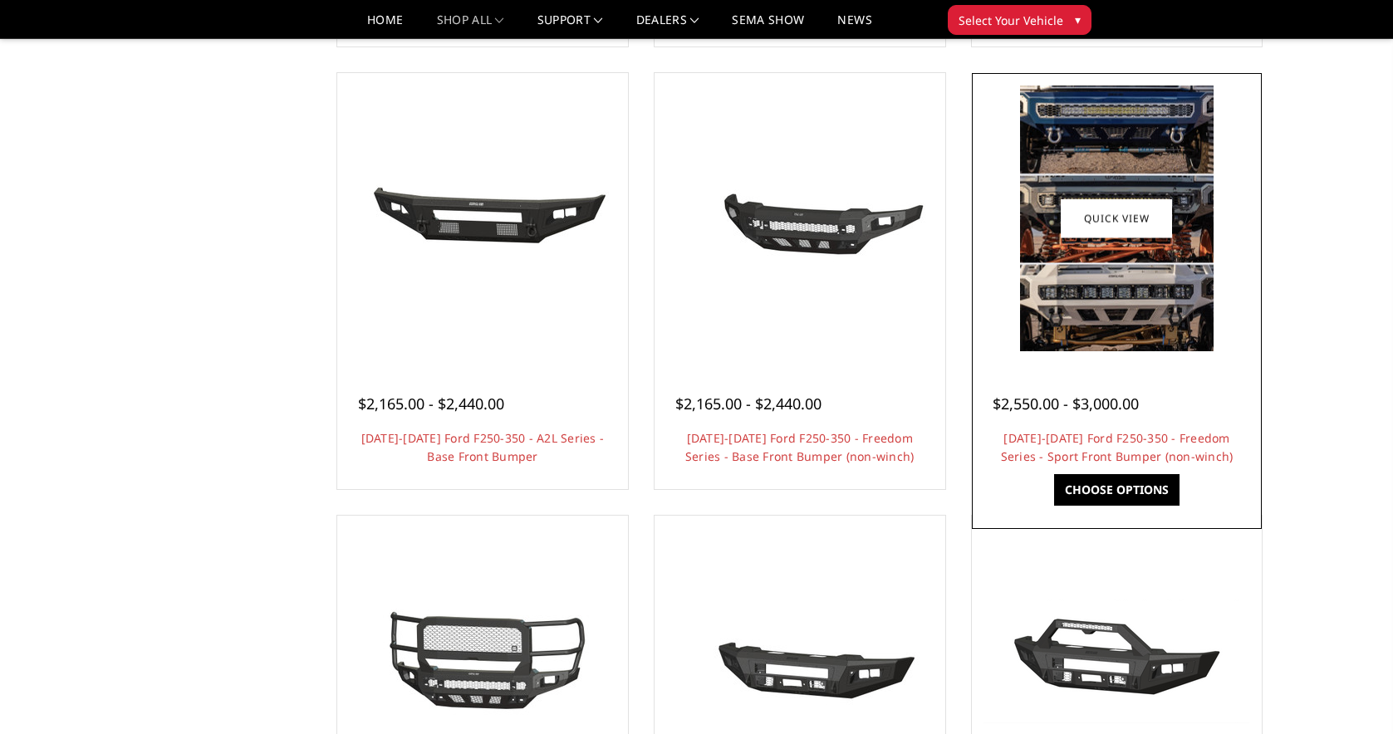
click at [1151, 317] on img at bounding box center [1116, 219] width 193 height 266
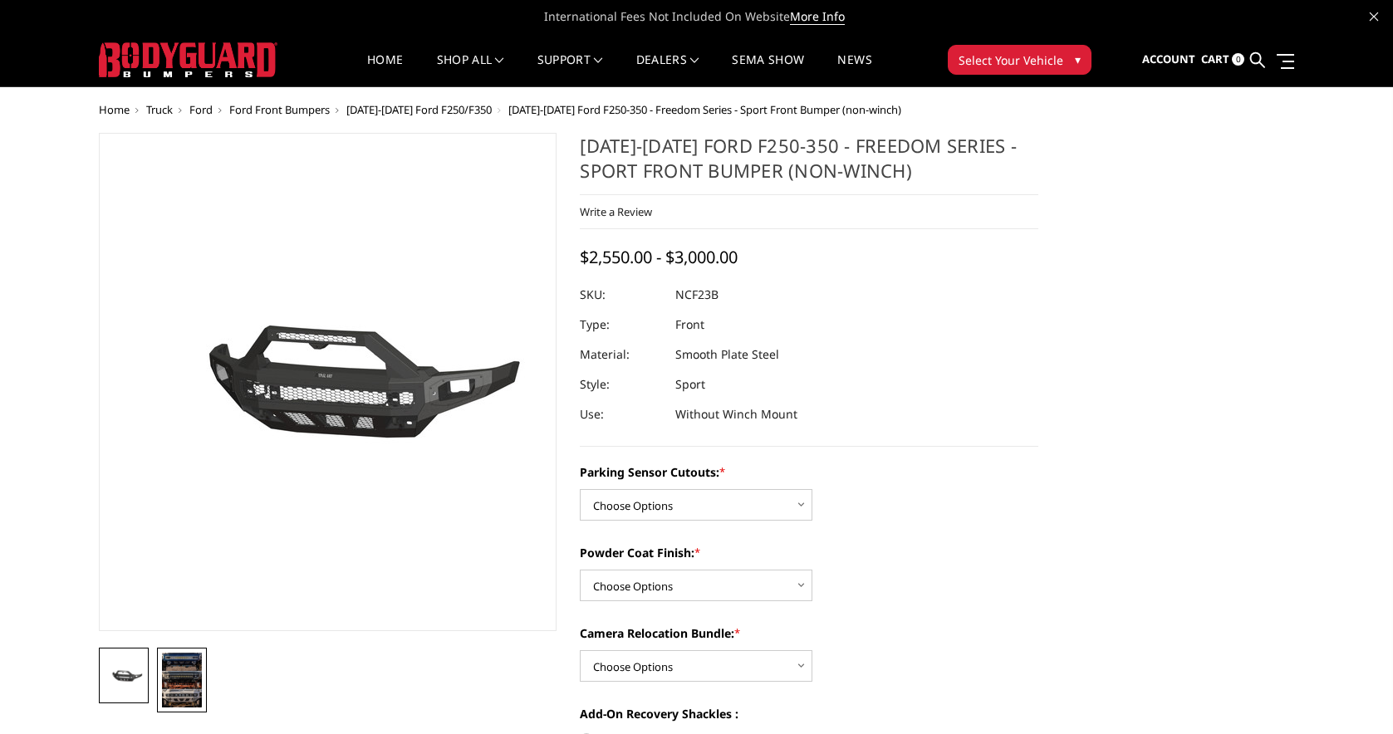
click at [179, 688] on img at bounding box center [182, 680] width 40 height 55
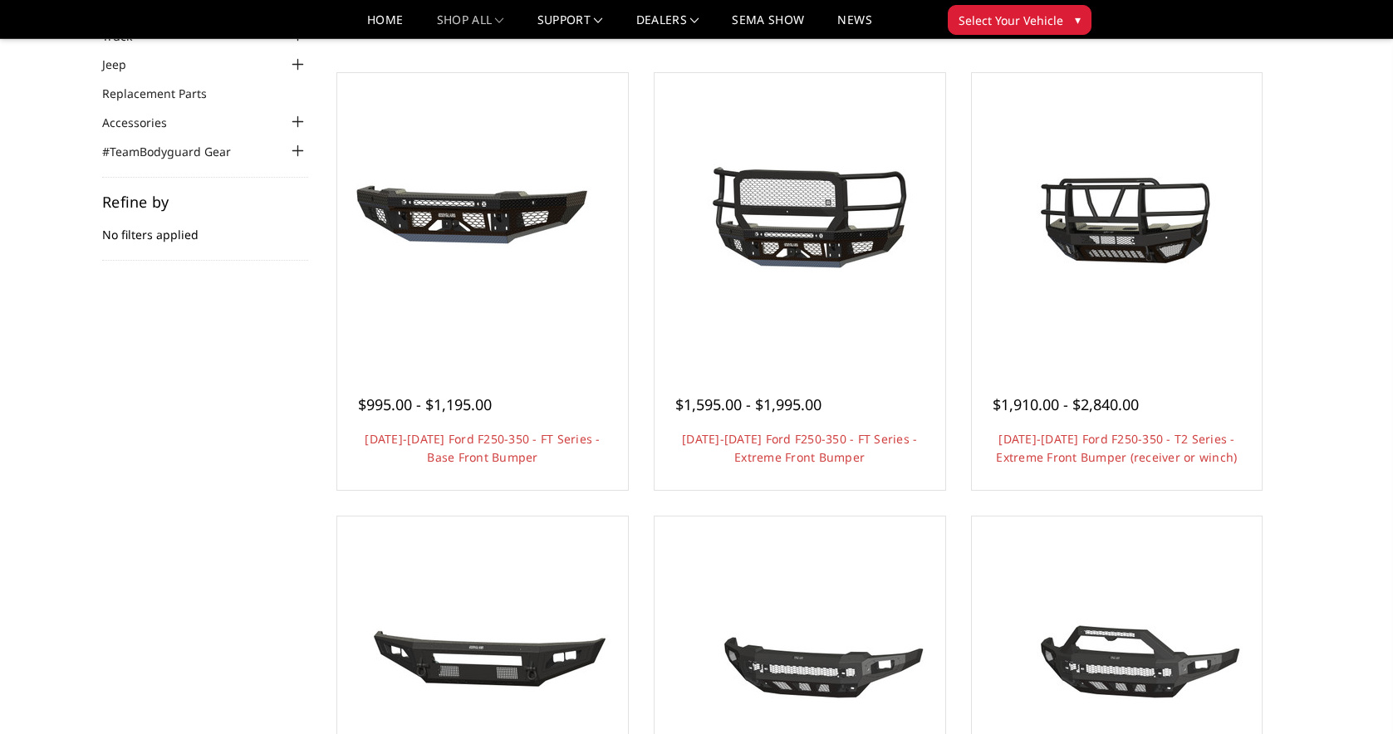
scroll to position [135, 0]
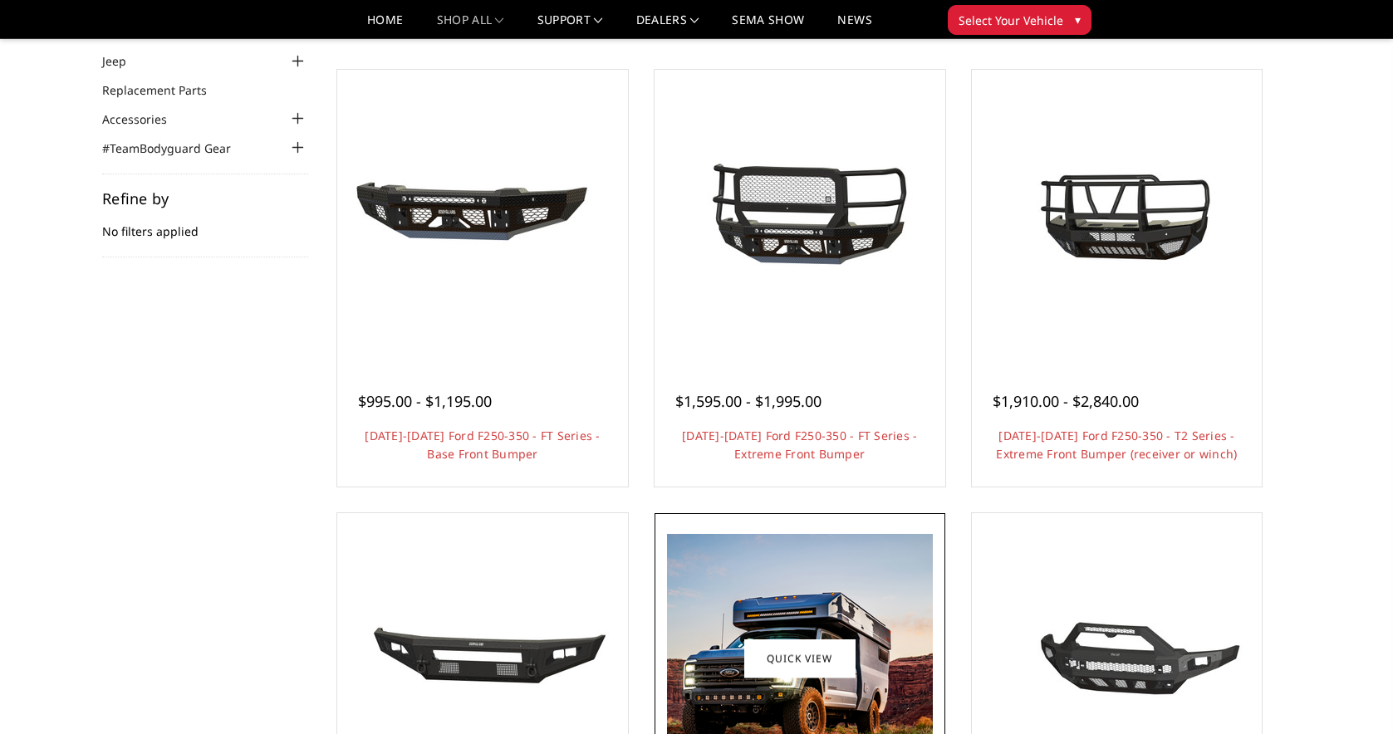
click at [779, 648] on link "Quick view" at bounding box center [799, 658] width 111 height 39
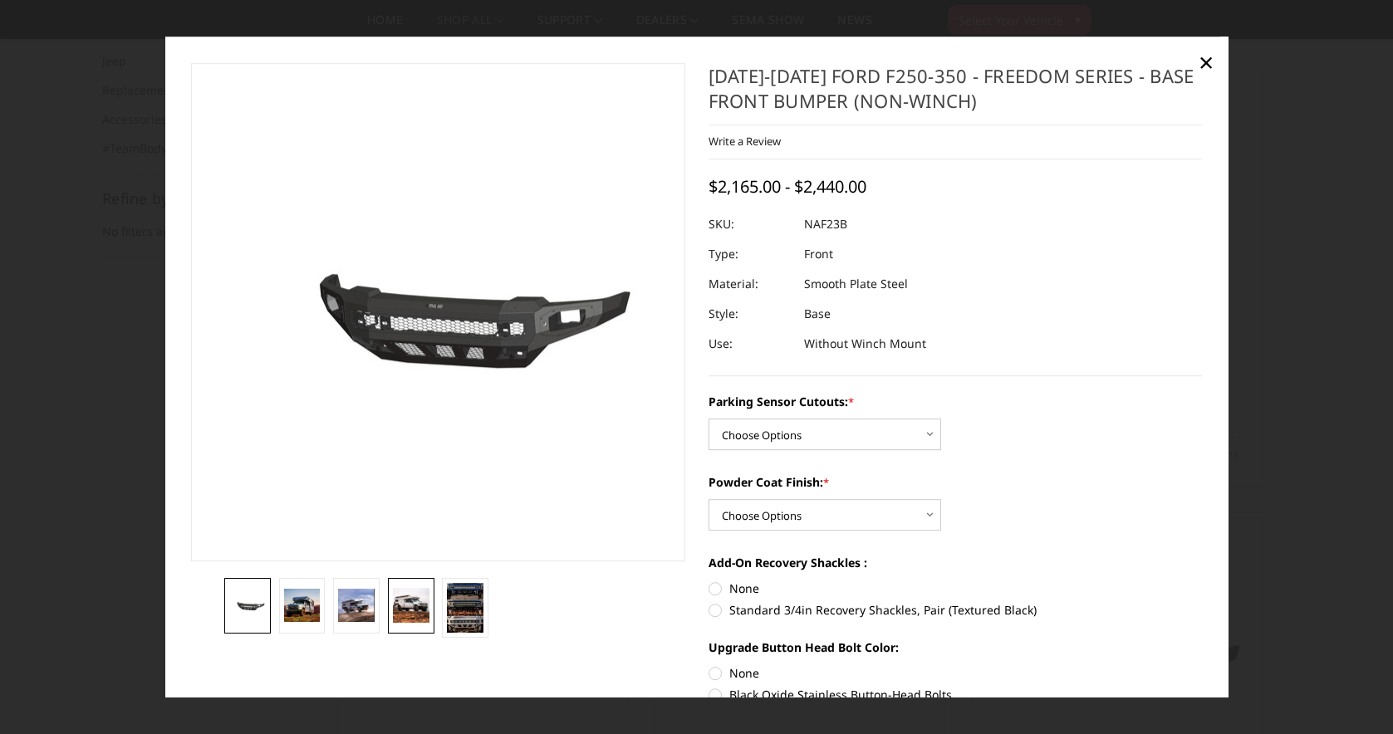
click at [404, 596] on img at bounding box center [411, 605] width 37 height 35
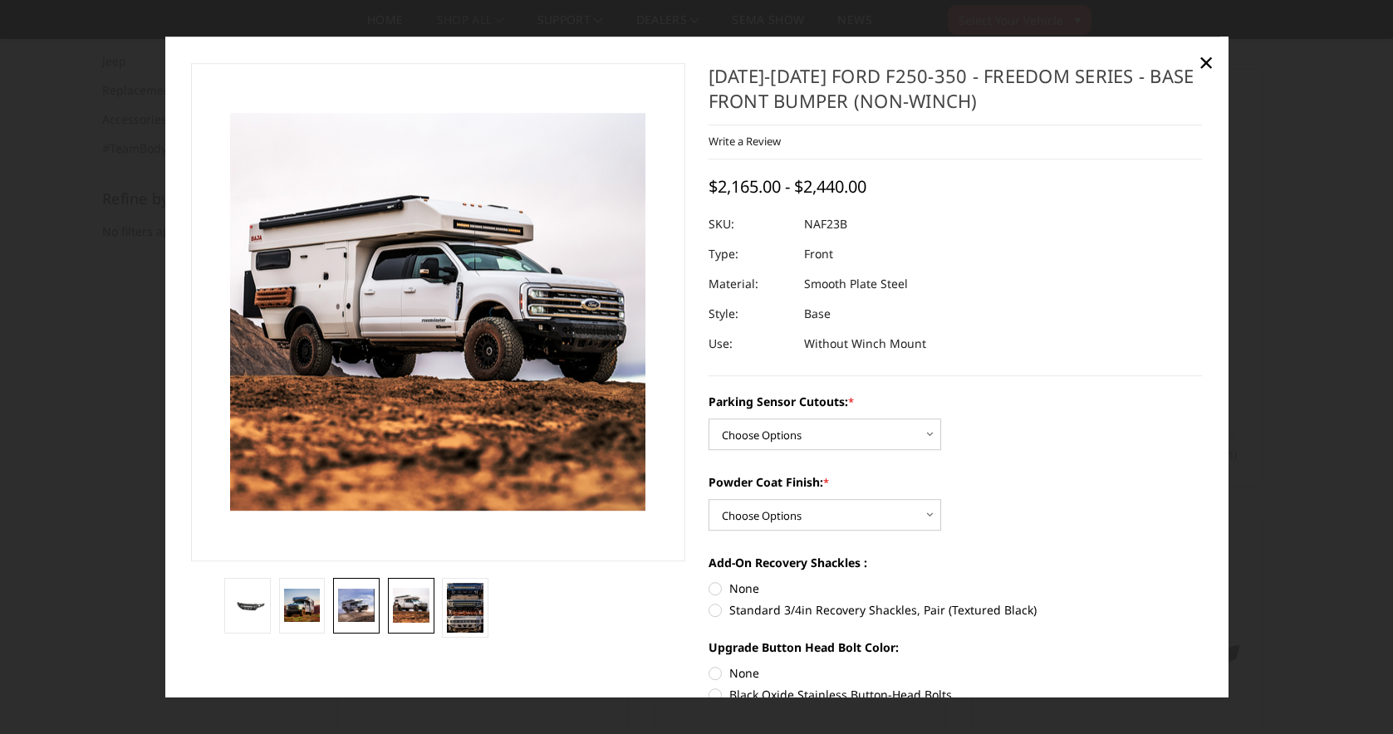
click at [363, 610] on img at bounding box center [356, 605] width 37 height 33
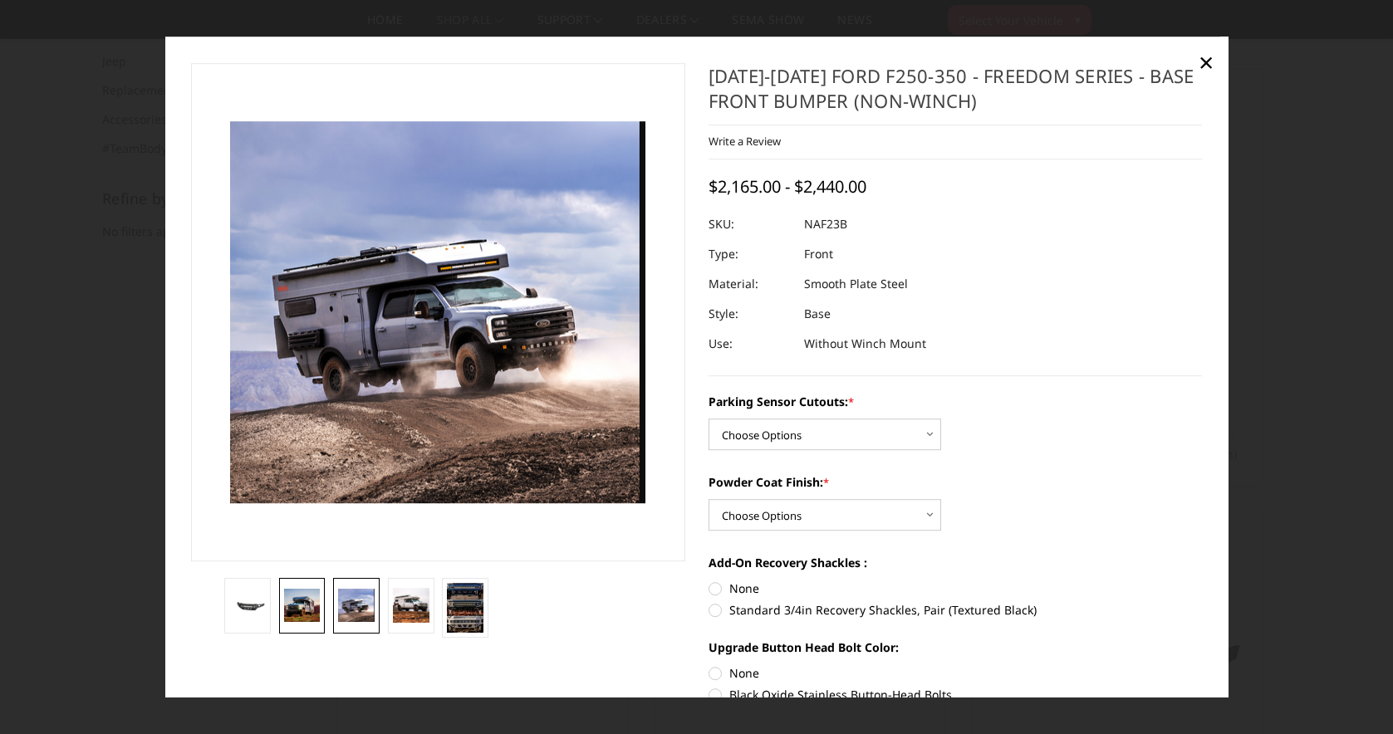
click at [315, 616] on img at bounding box center [302, 606] width 37 height 34
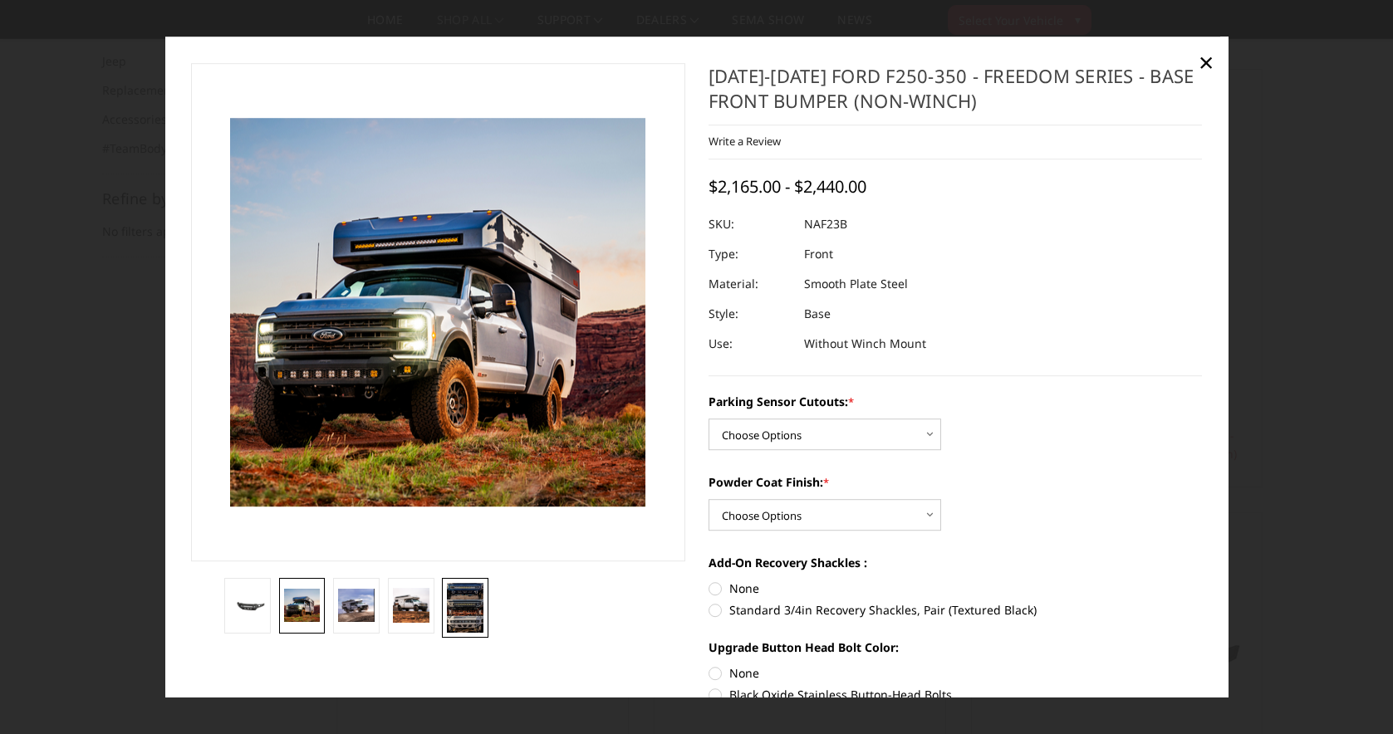
click at [461, 614] on img at bounding box center [465, 608] width 37 height 50
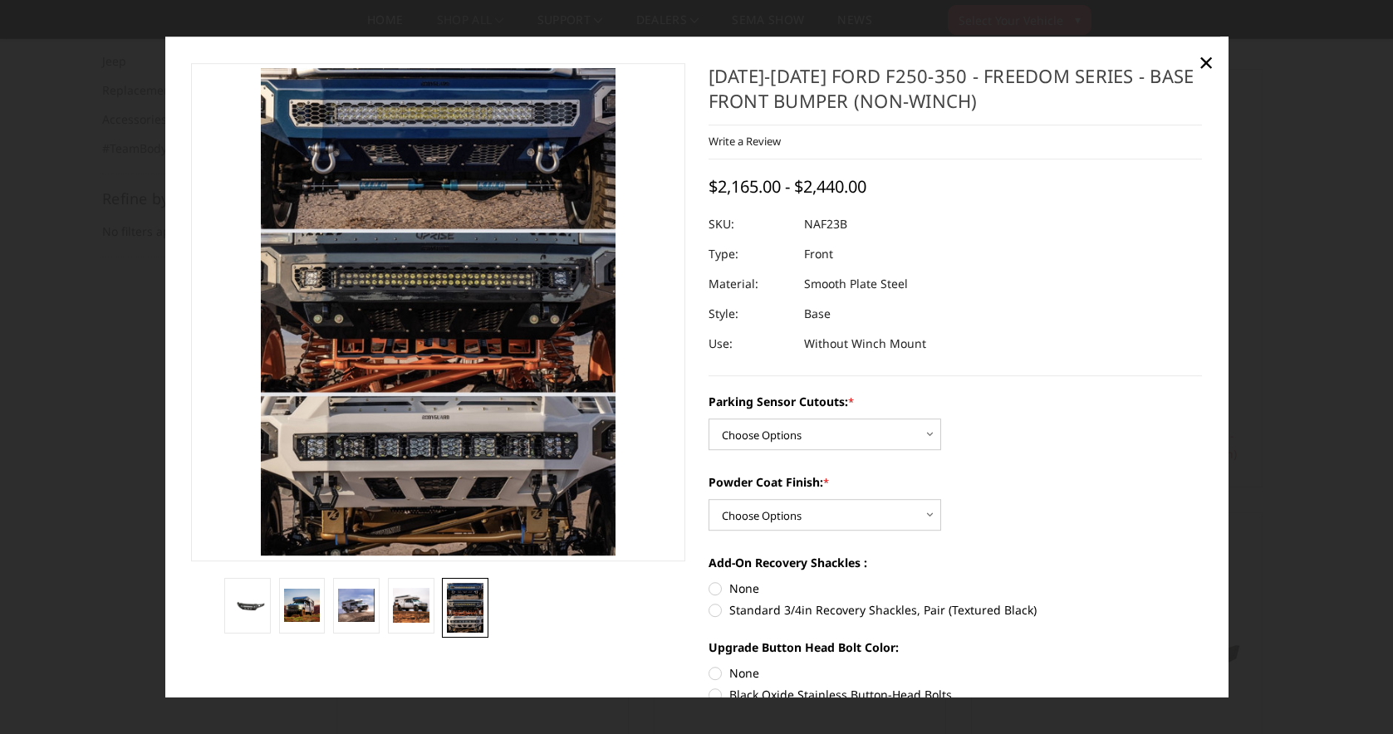
scroll to position [0, 0]
select select "2563"
select select "2565"
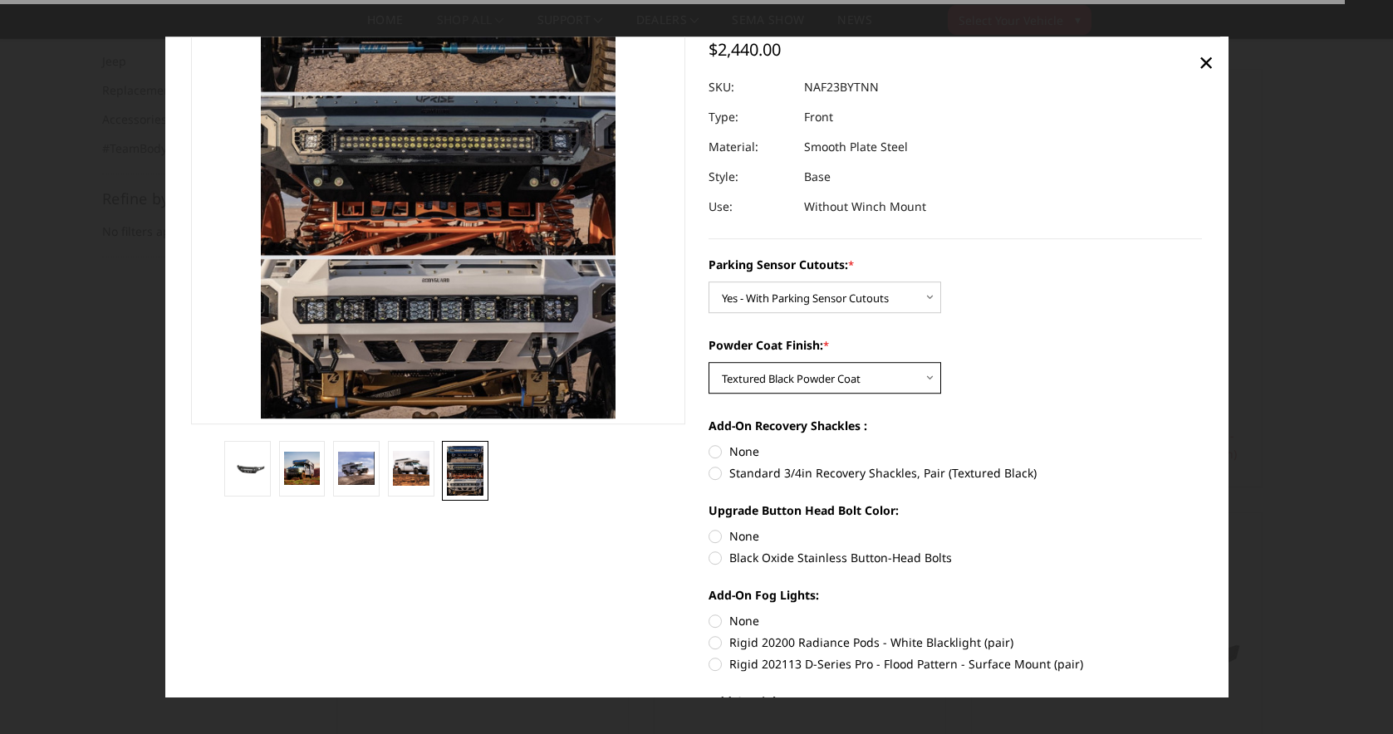
scroll to position [138, 0]
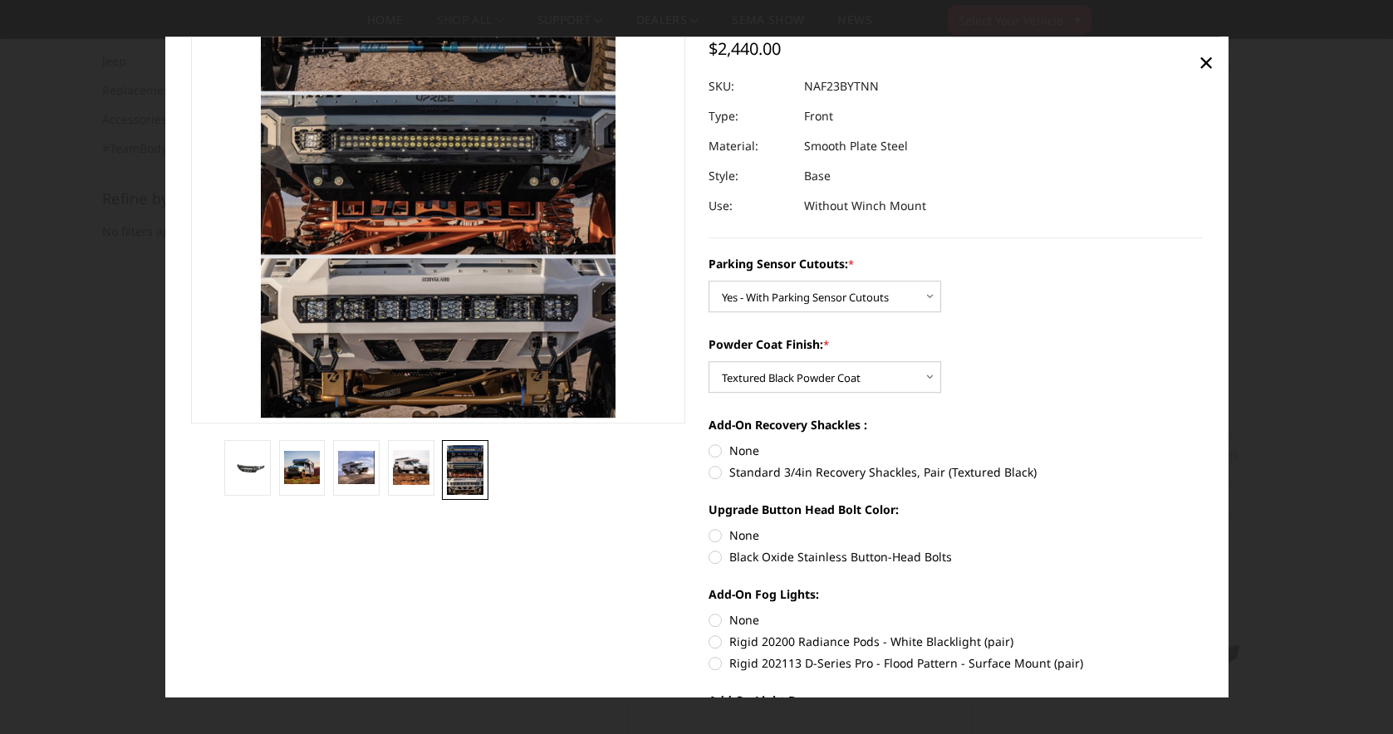
click at [718, 478] on label "Standard 3/4in Recovery Shackles, Pair (Textured Black)" at bounding box center [955, 472] width 494 height 17
click at [1202, 443] on input "Standard 3/4in Recovery Shackles, Pair (Textured Black)" at bounding box center [1202, 443] width 1 height 1
radio input "true"
click at [712, 557] on label "Black Oxide Stainless Button-Head Bolts" at bounding box center [955, 557] width 494 height 17
click at [1202, 528] on input "Black Oxide Stainless Button-Head Bolts" at bounding box center [1202, 527] width 1 height 1
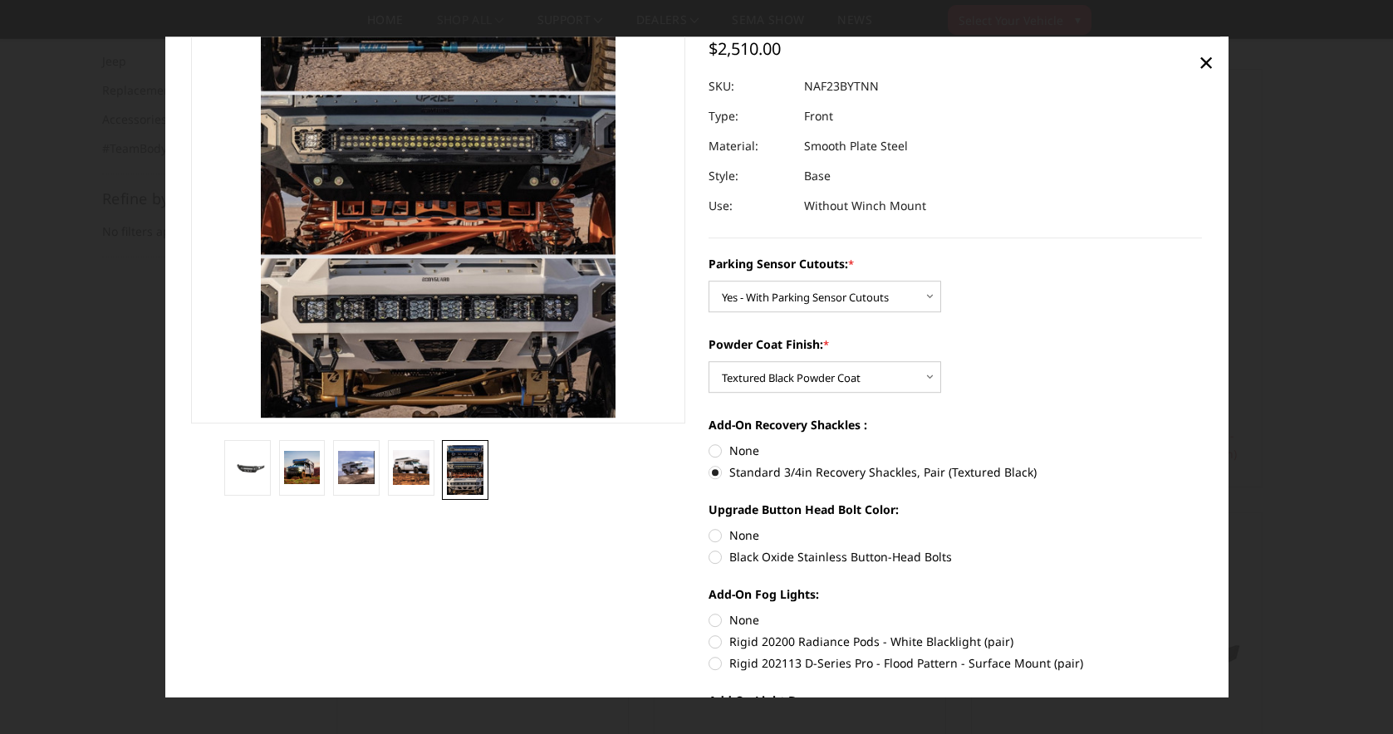
radio input "true"
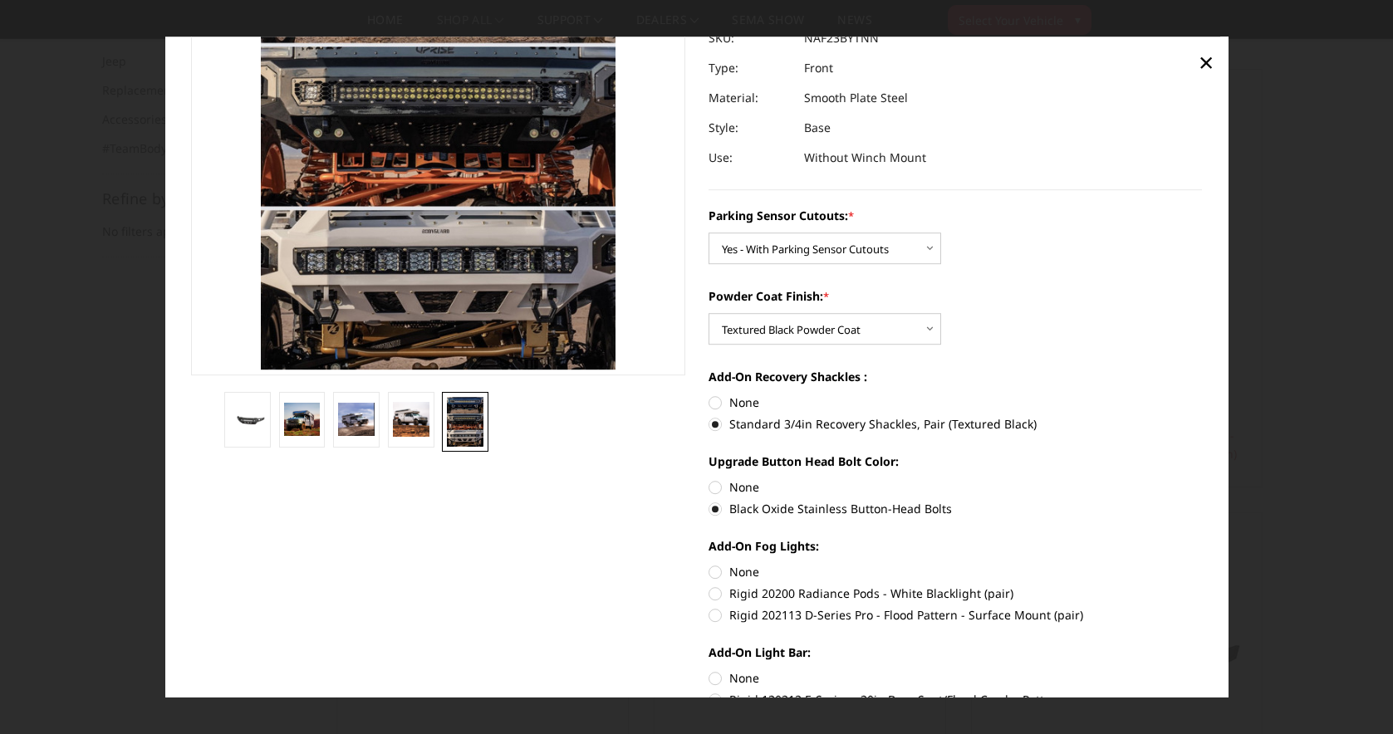
click at [714, 616] on label "Rigid 202113 D-Series Pro - Flood Pattern - Surface Mount (pair)" at bounding box center [955, 615] width 494 height 17
click at [1202, 586] on input "Rigid 202113 D-Series Pro - Flood Pattern - Surface Mount (pair)" at bounding box center [1202, 585] width 1 height 1
radio input "true"
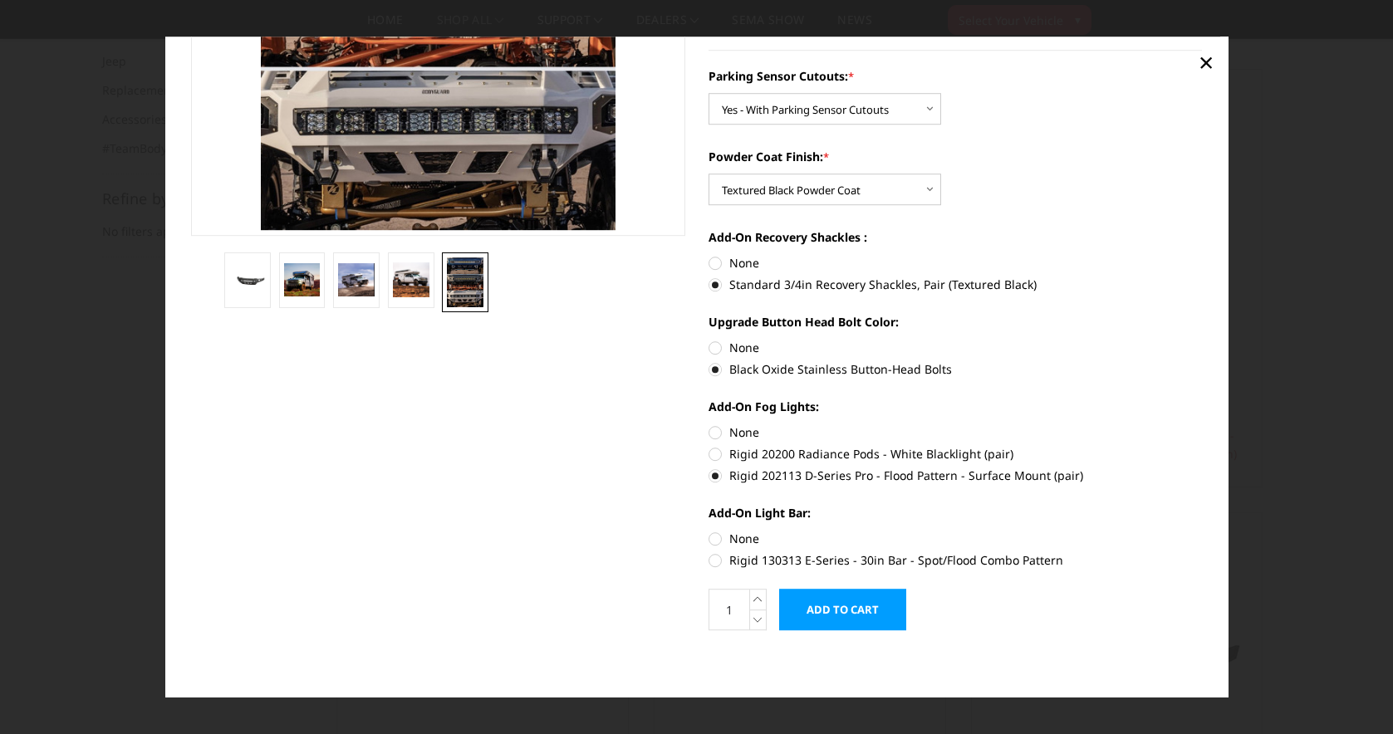
scroll to position [326, 0]
click at [716, 565] on label "Rigid 130313 E-Series - 30in Bar - Spot/Flood Combo Pattern" at bounding box center [955, 560] width 494 height 17
click at [1202, 531] on input "Rigid 130313 E-Series - 30in Bar - Spot/Flood Combo Pattern" at bounding box center [1202, 531] width 1 height 1
radio input "true"
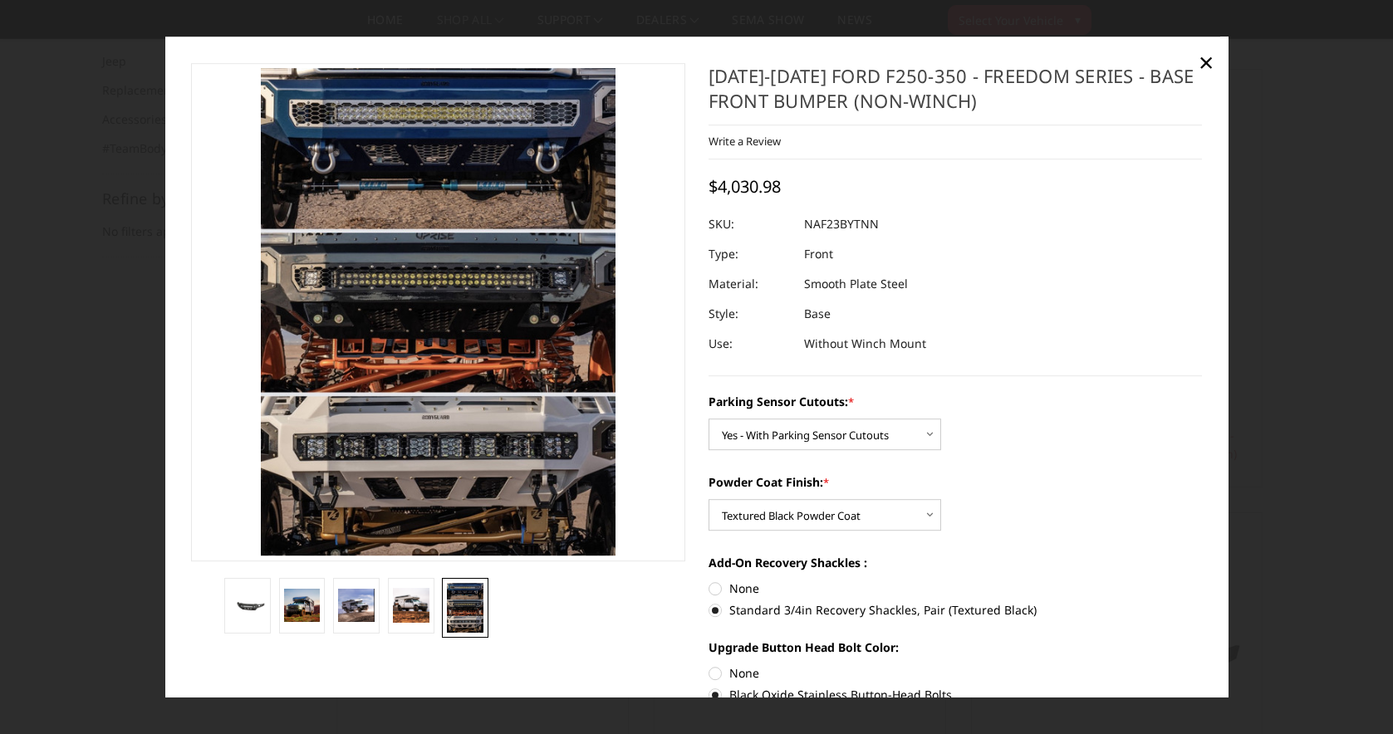
scroll to position [0, 0]
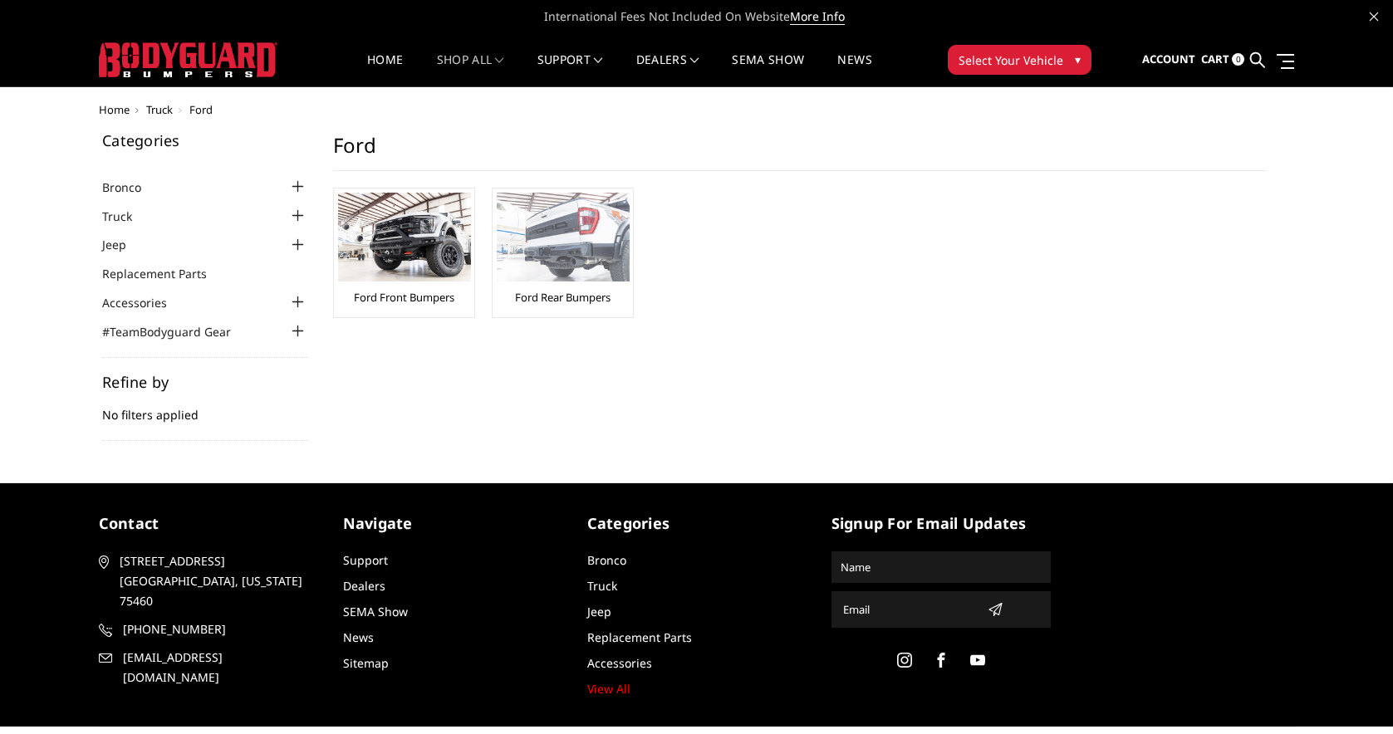
click at [524, 208] on img at bounding box center [563, 237] width 133 height 89
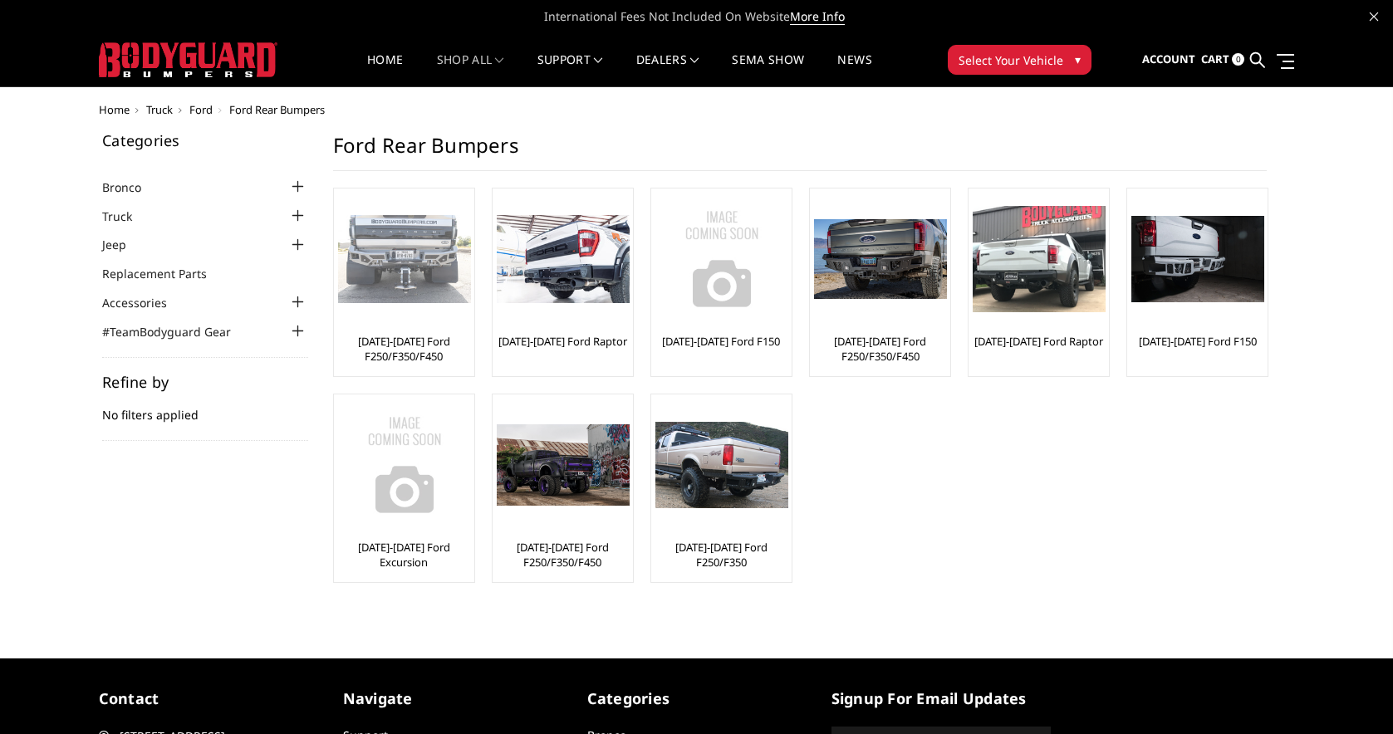
click at [410, 265] on img at bounding box center [404, 259] width 133 height 89
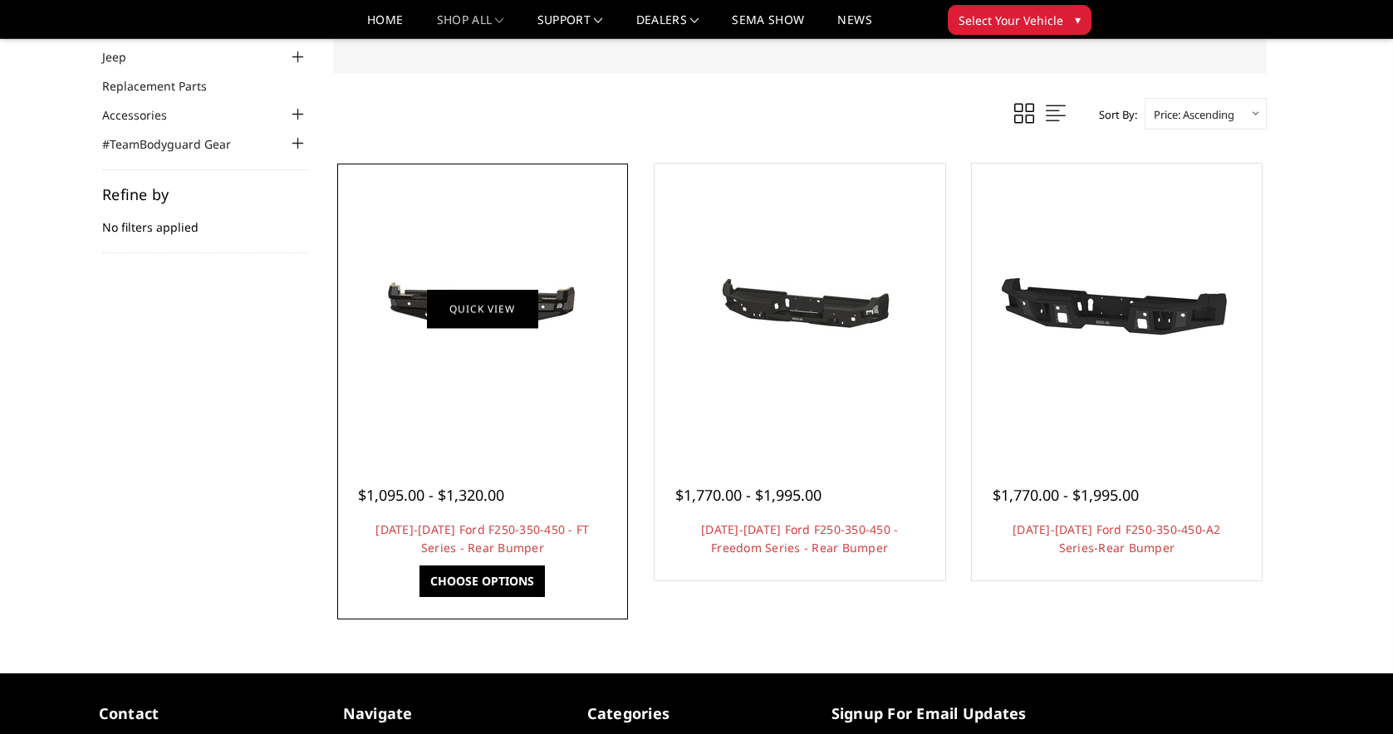
scroll to position [189, 0]
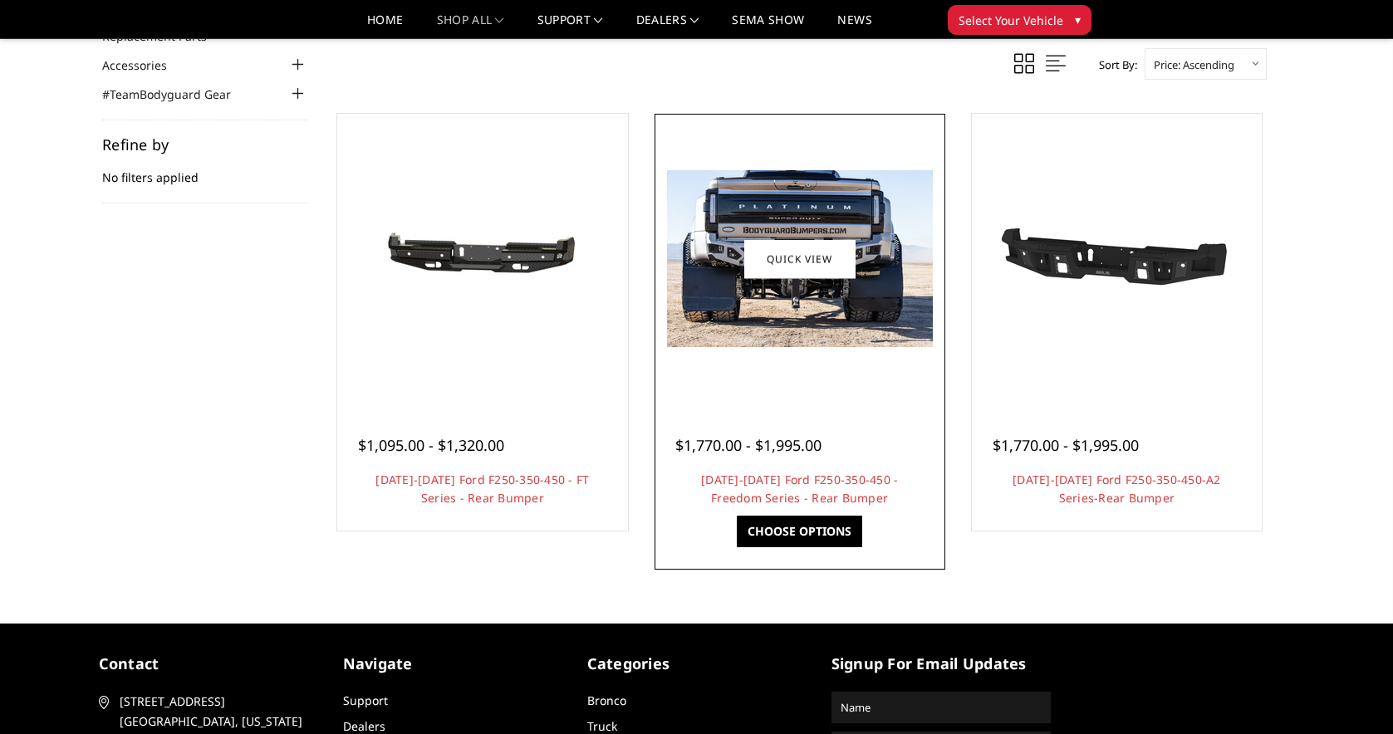
click at [818, 322] on img at bounding box center [800, 258] width 266 height 177
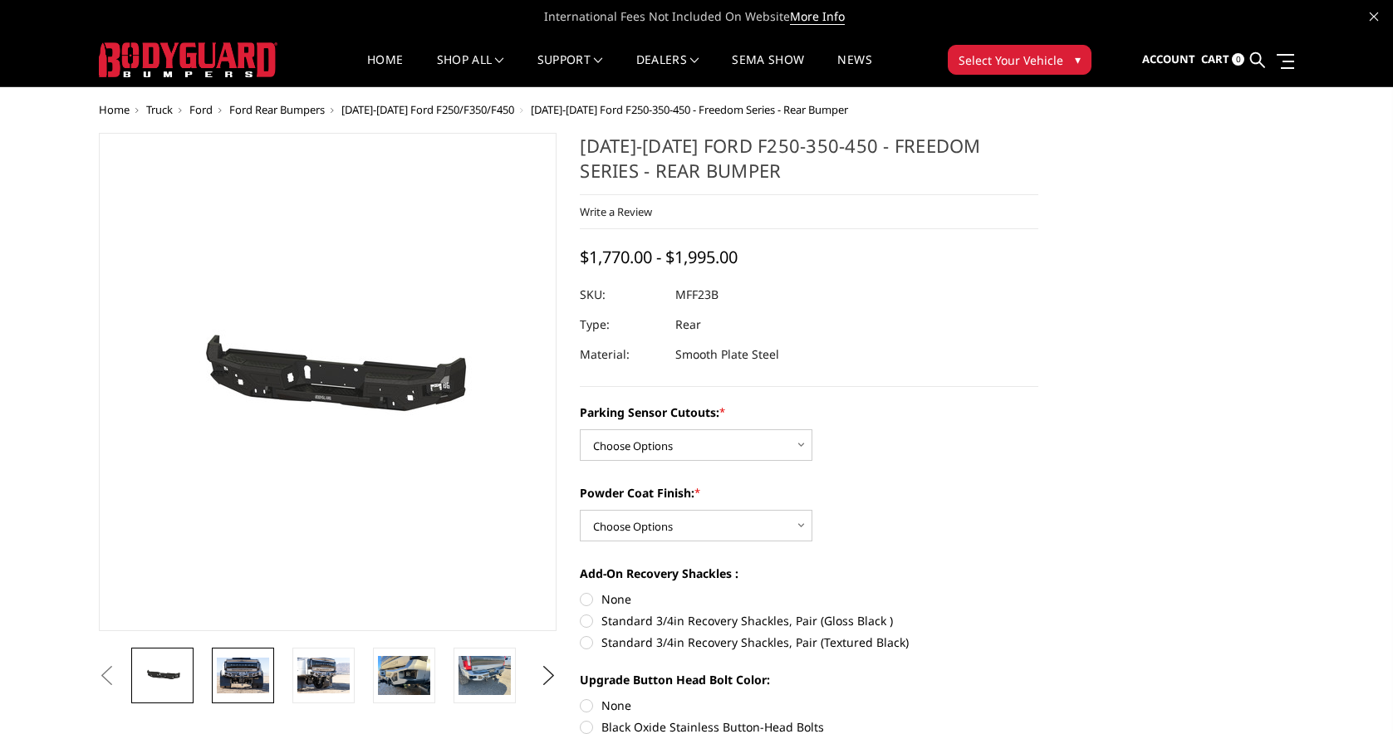
click at [231, 669] on img at bounding box center [243, 675] width 52 height 35
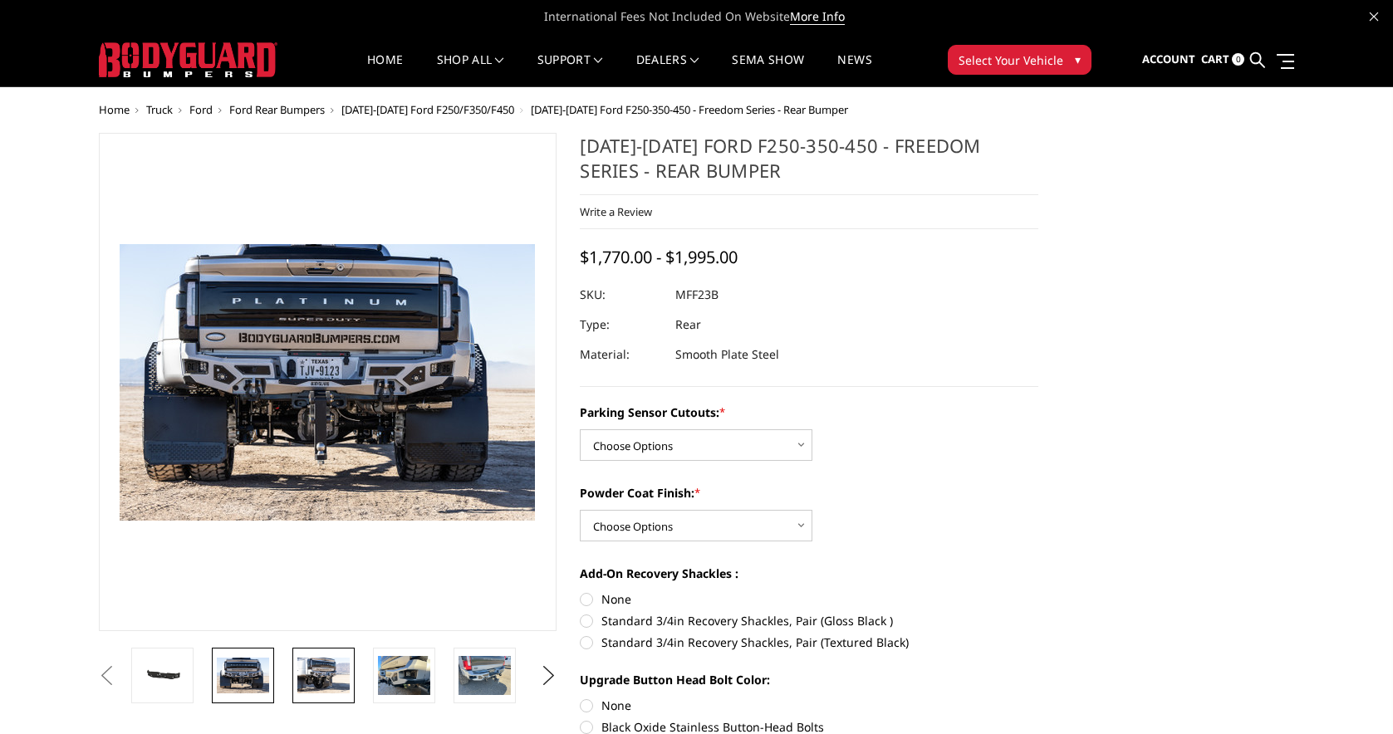
click at [309, 664] on img at bounding box center [323, 675] width 52 height 35
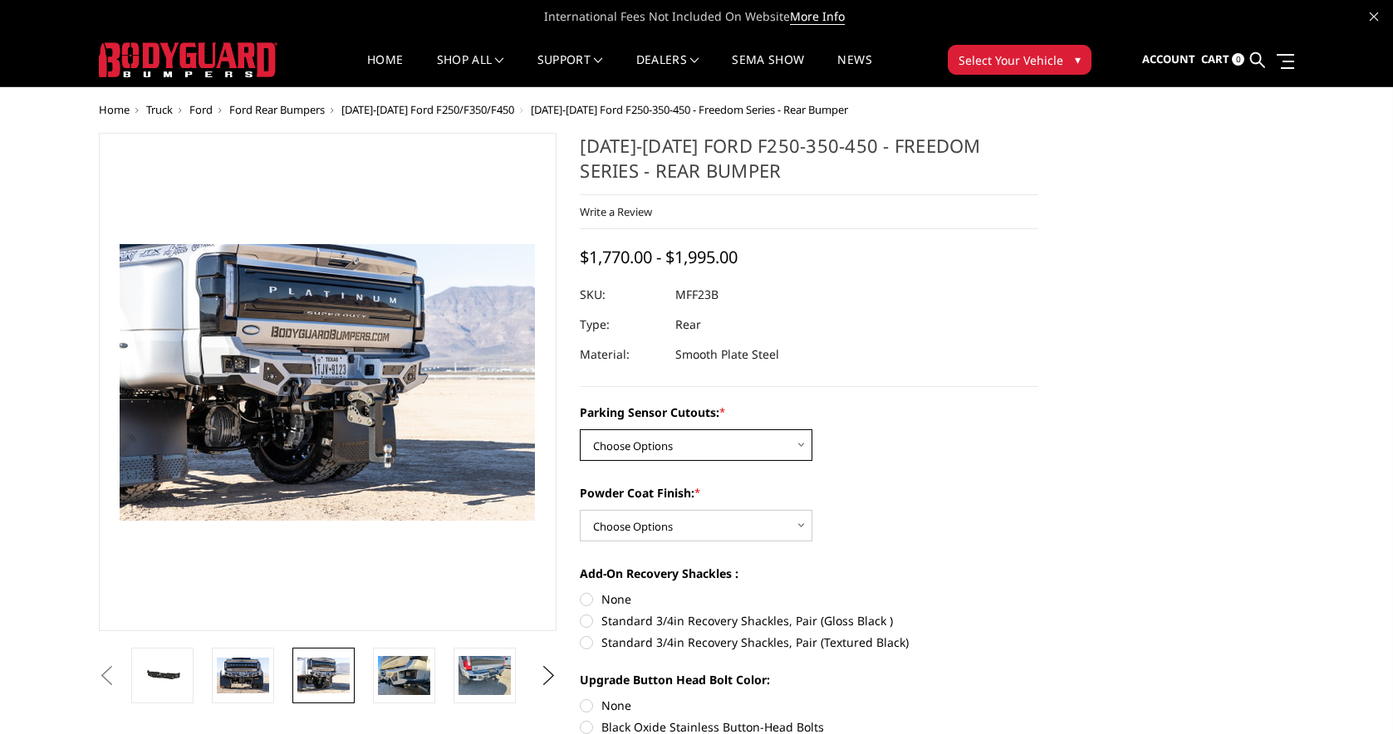
select select "2559"
select select "2561"
click at [587, 644] on label "Standard 3/4in Recovery Shackles, Pair (Textured Black)" at bounding box center [809, 642] width 458 height 17
click at [1038, 613] on input "Standard 3/4in Recovery Shackles, Pair (Textured Black)" at bounding box center [1038, 612] width 1 height 1
radio input "true"
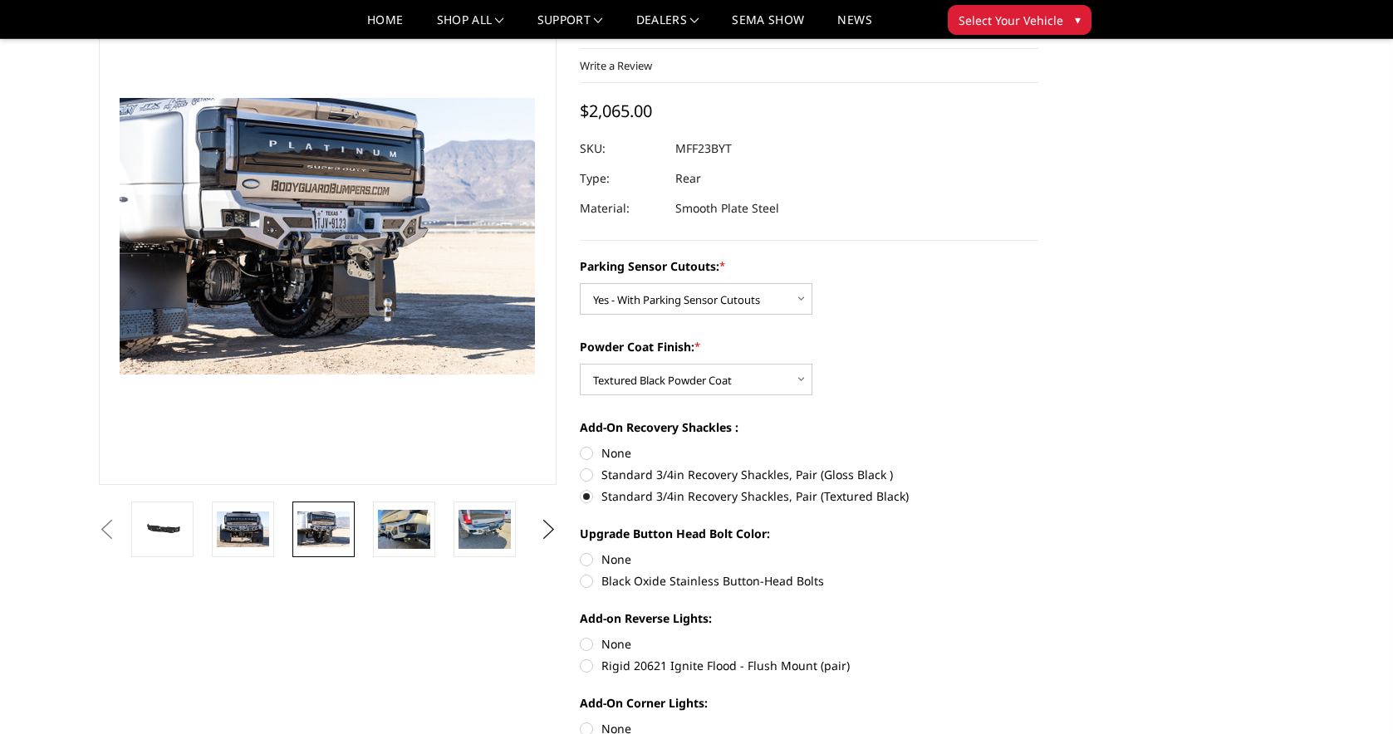
scroll to position [164, 0]
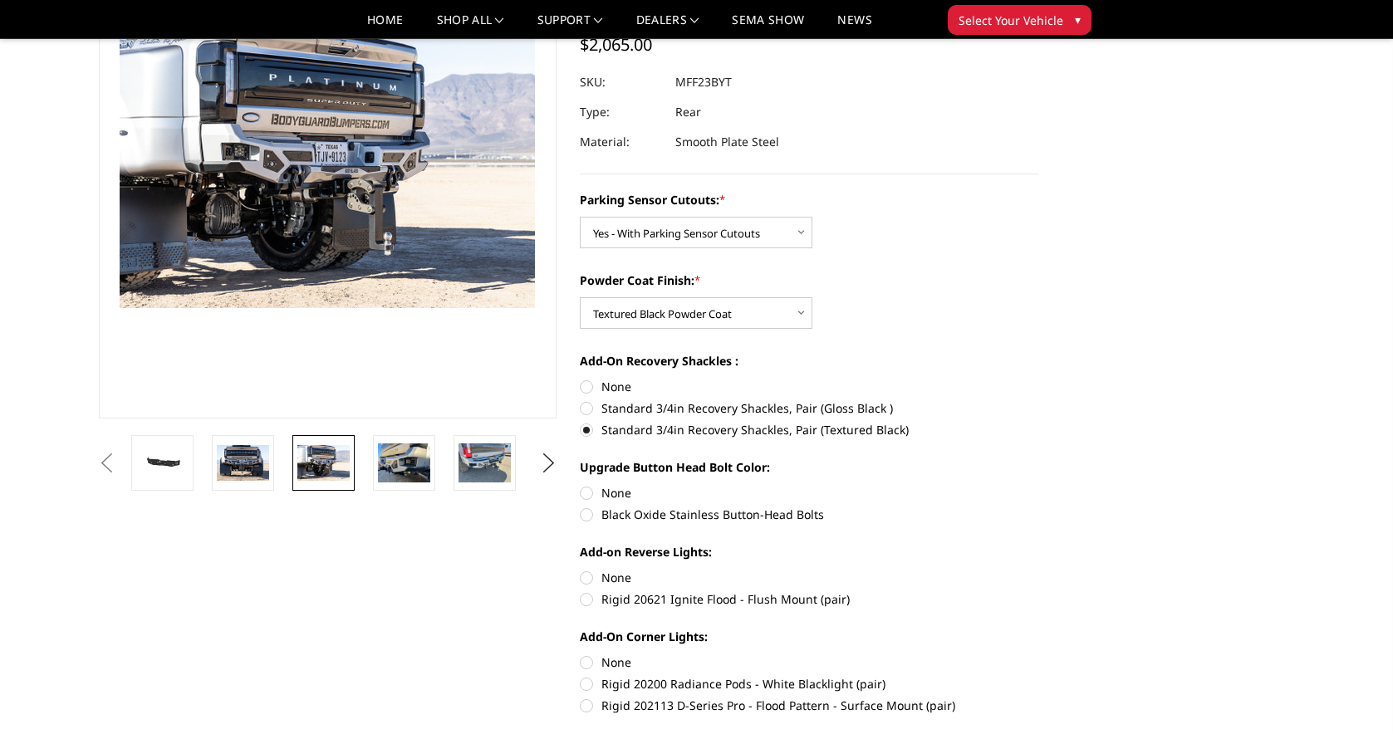
click at [585, 518] on label "Black Oxide Stainless Button-Head Bolts" at bounding box center [809, 514] width 458 height 17
click at [1038, 485] on input "Black Oxide Stainless Button-Head Bolts" at bounding box center [1038, 484] width 1 height 1
radio input "true"
click at [590, 599] on label "Rigid 20621 Ignite Flood - Flush Mount (pair)" at bounding box center [809, 598] width 458 height 17
click at [1038, 570] on input "Rigid 20621 Ignite Flood - Flush Mount (pair)" at bounding box center [1038, 569] width 1 height 1
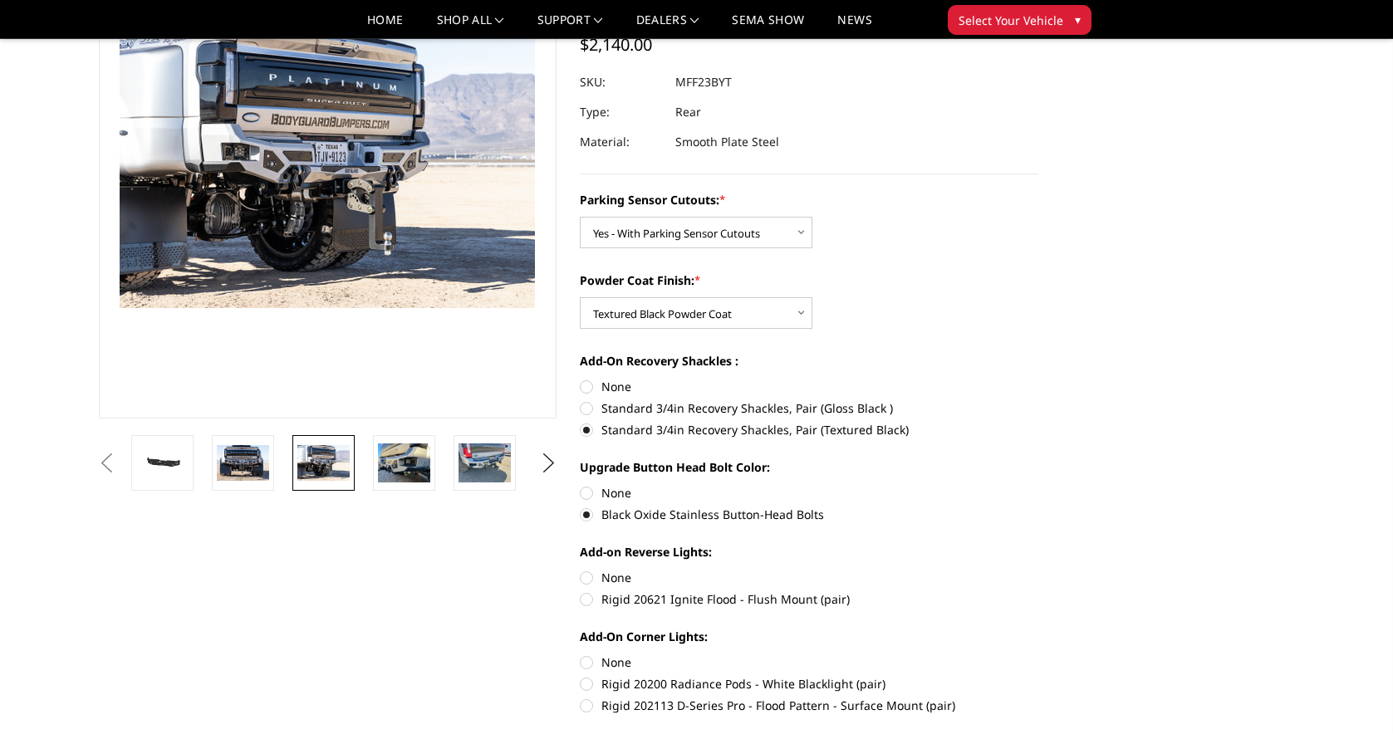
radio input "true"
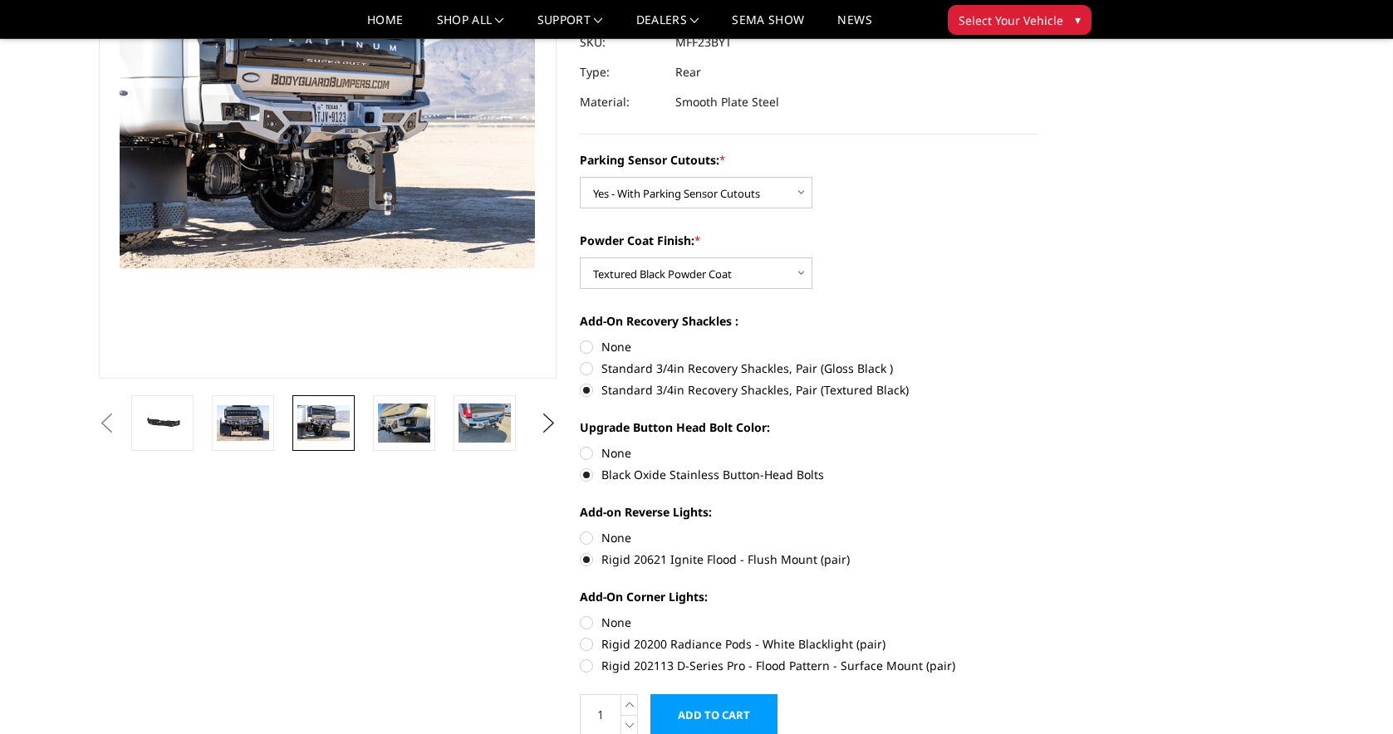
click at [591, 665] on label "Rigid 202113 D-Series Pro - Flood Pattern - Surface Mount (pair)" at bounding box center [809, 665] width 458 height 17
click at [1038, 636] on input "Rigid 202113 D-Series Pro - Flood Pattern - Surface Mount (pair)" at bounding box center [1038, 635] width 1 height 1
radio input "true"
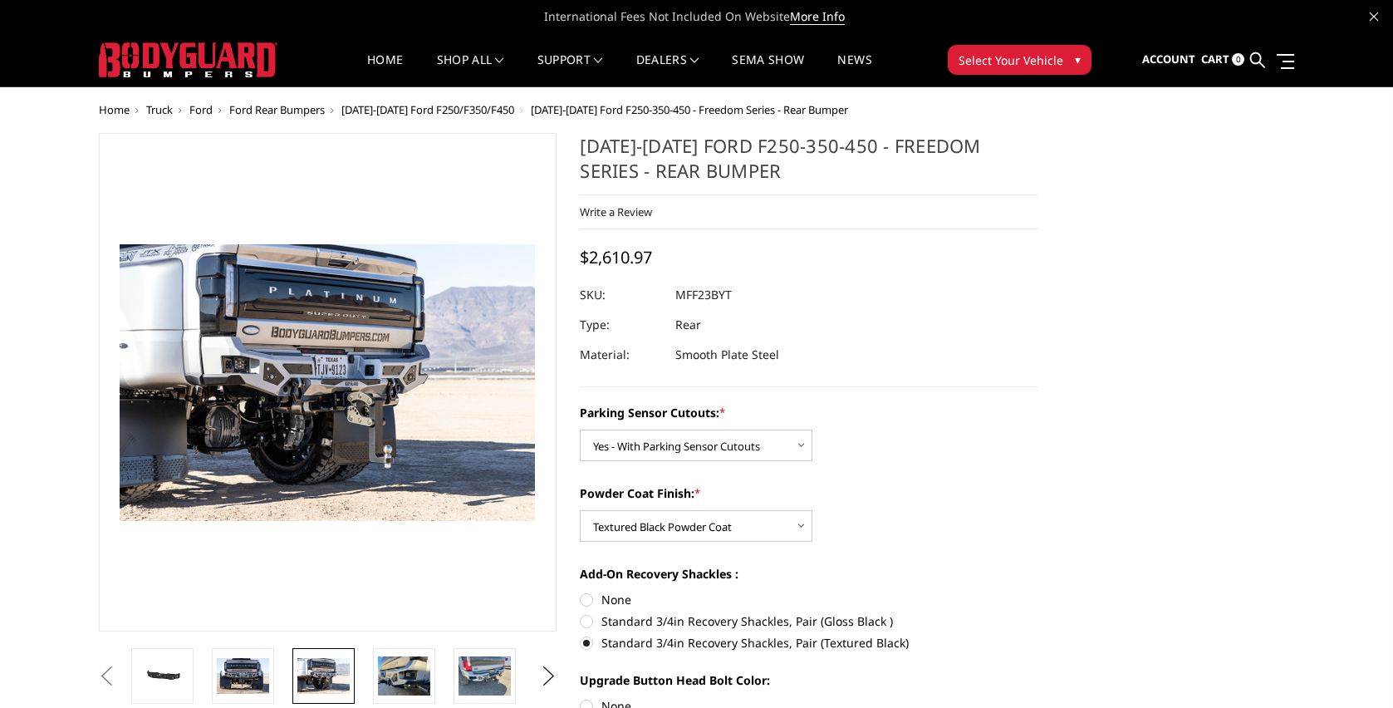
scroll to position [0, 0]
